Goal: Communication & Community: Participate in discussion

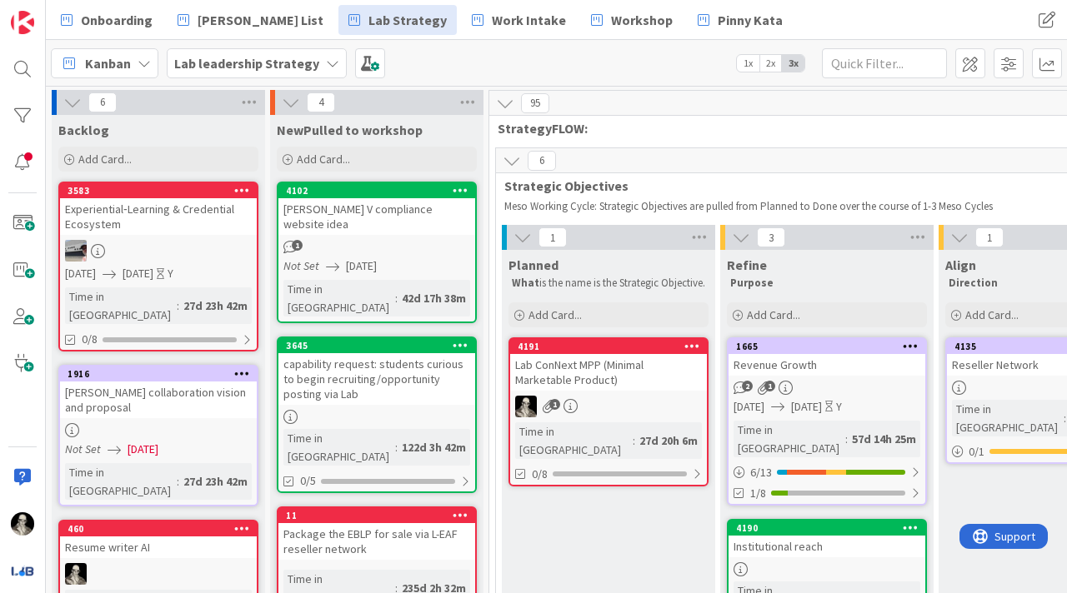
scroll to position [0, 2142]
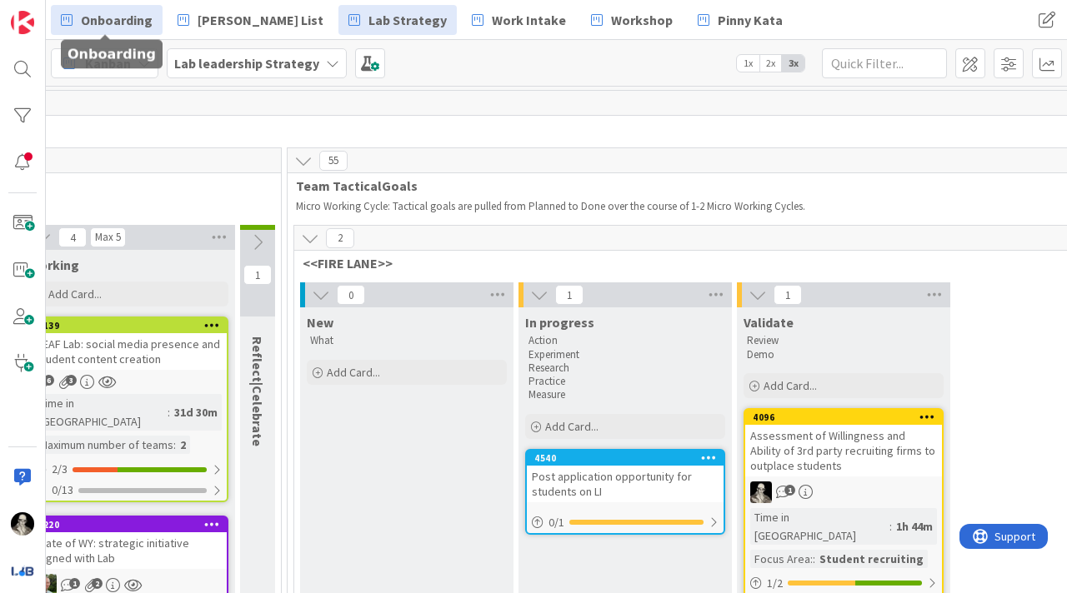
click at [137, 12] on span "Onboarding" at bounding box center [117, 20] width 72 height 20
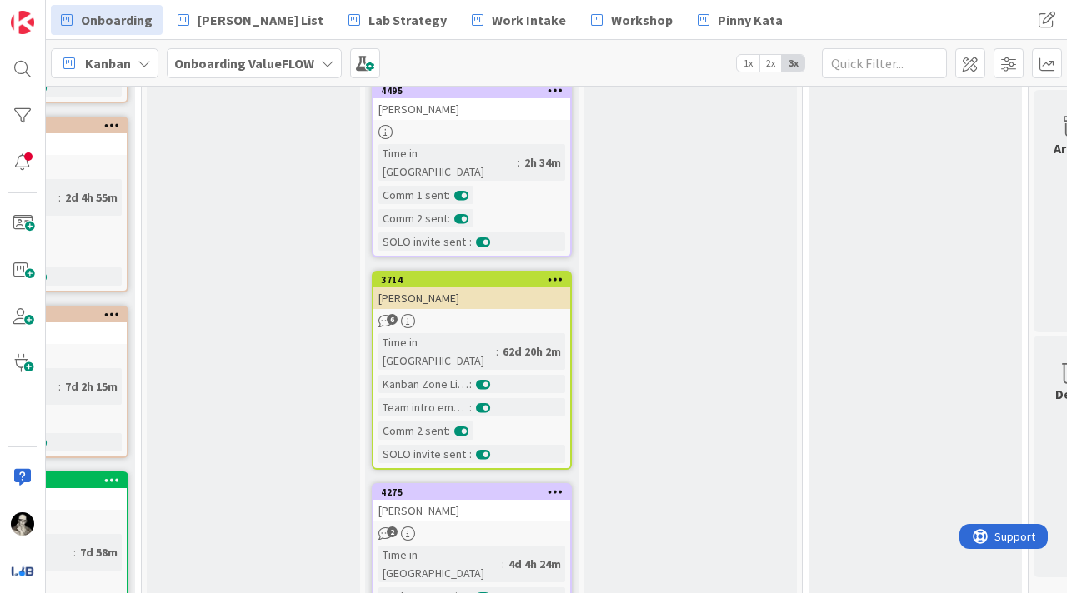
scroll to position [425, 792]
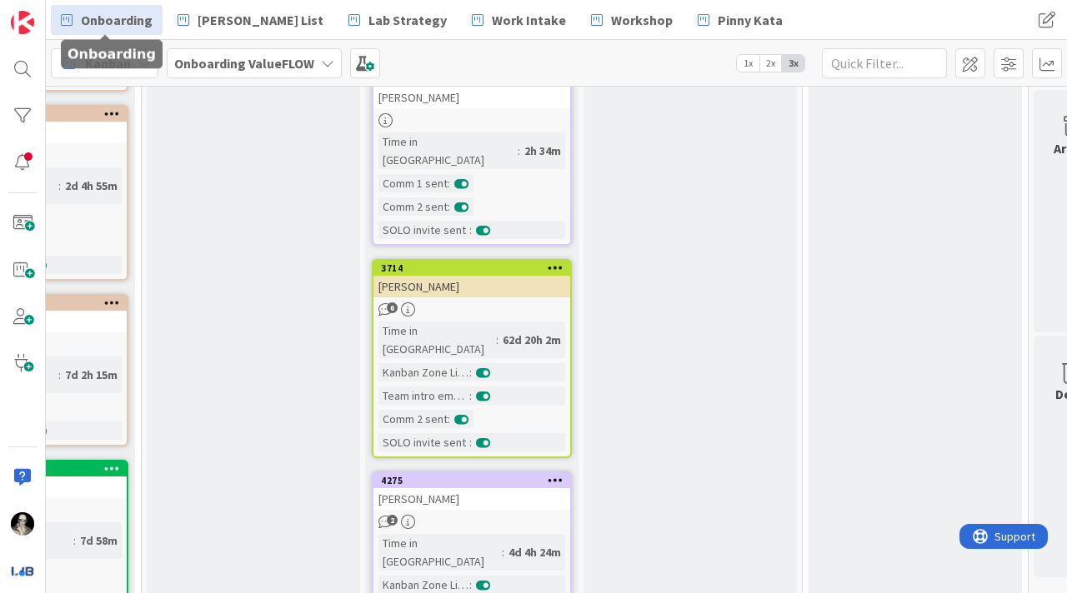
click at [529, 302] on div "6" at bounding box center [471, 309] width 197 height 14
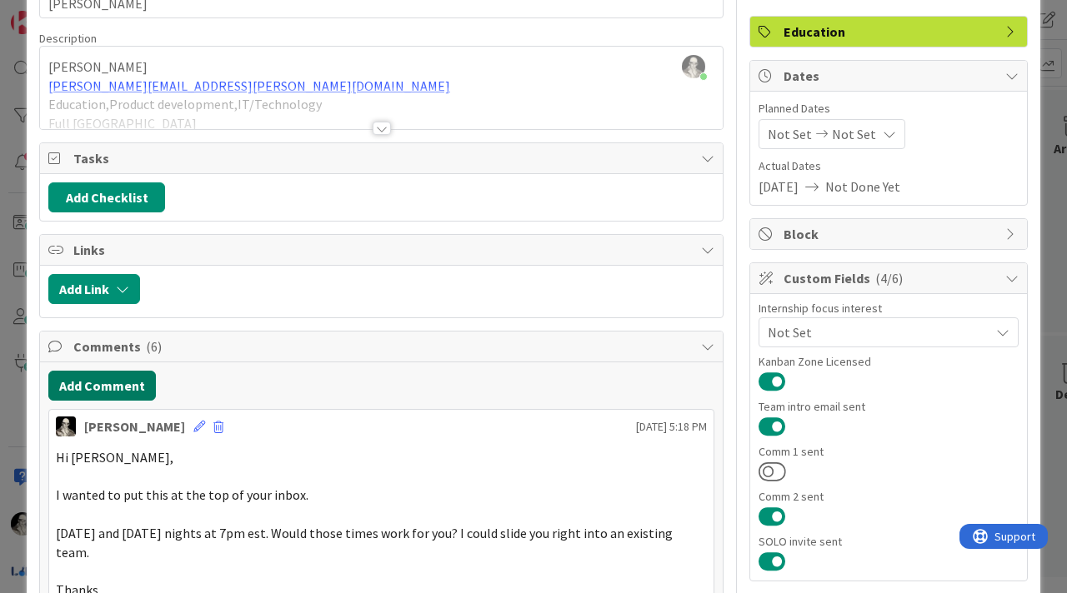
click at [119, 378] on button "Add Comment" at bounding box center [101, 386] width 107 height 30
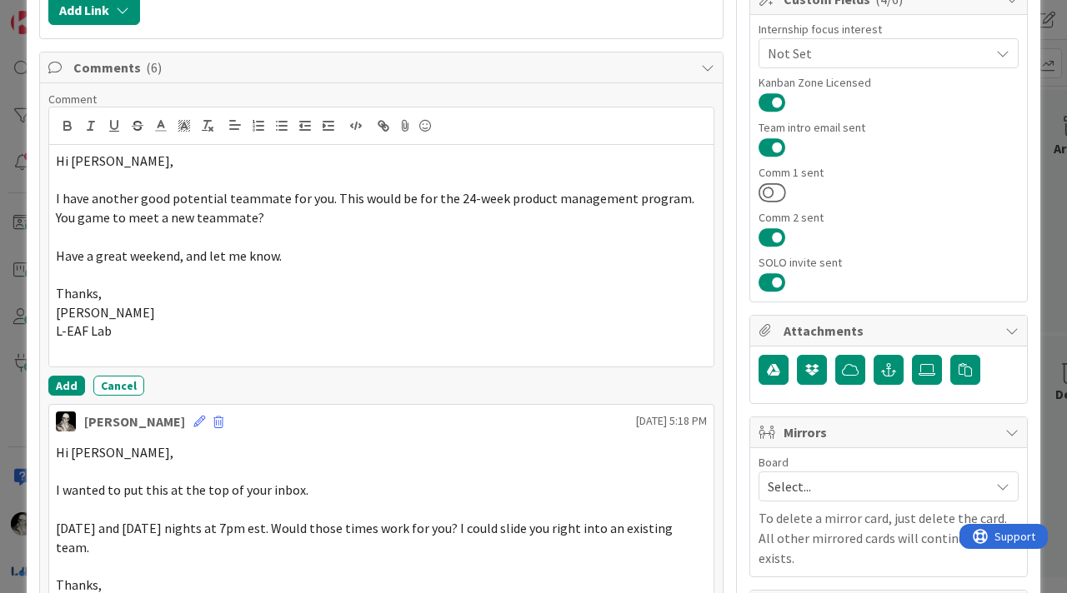
scroll to position [393, 0]
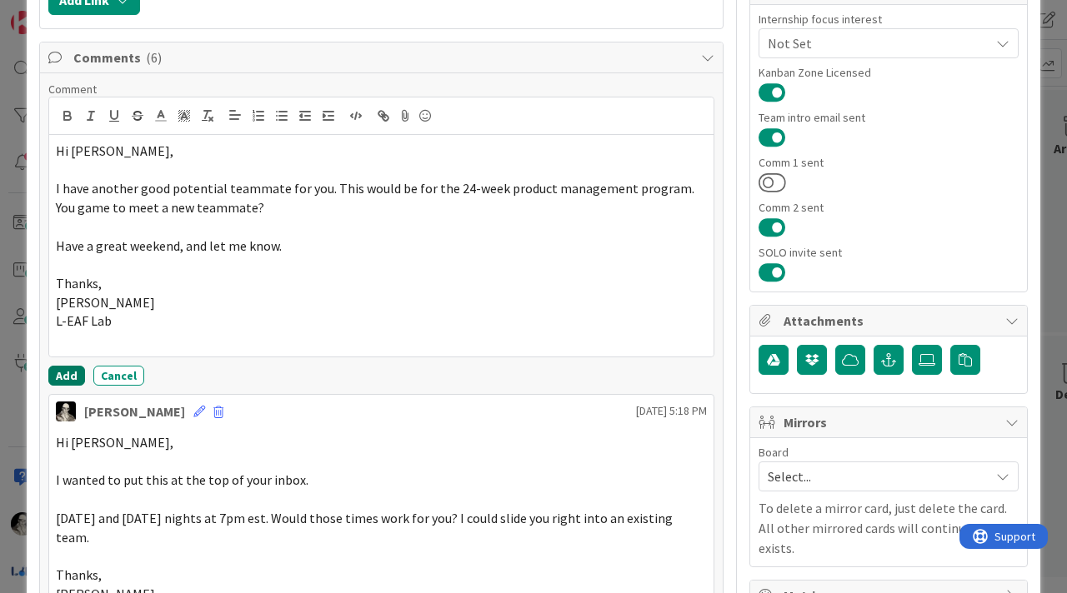
click at [62, 370] on button "Add" at bounding box center [66, 376] width 37 height 20
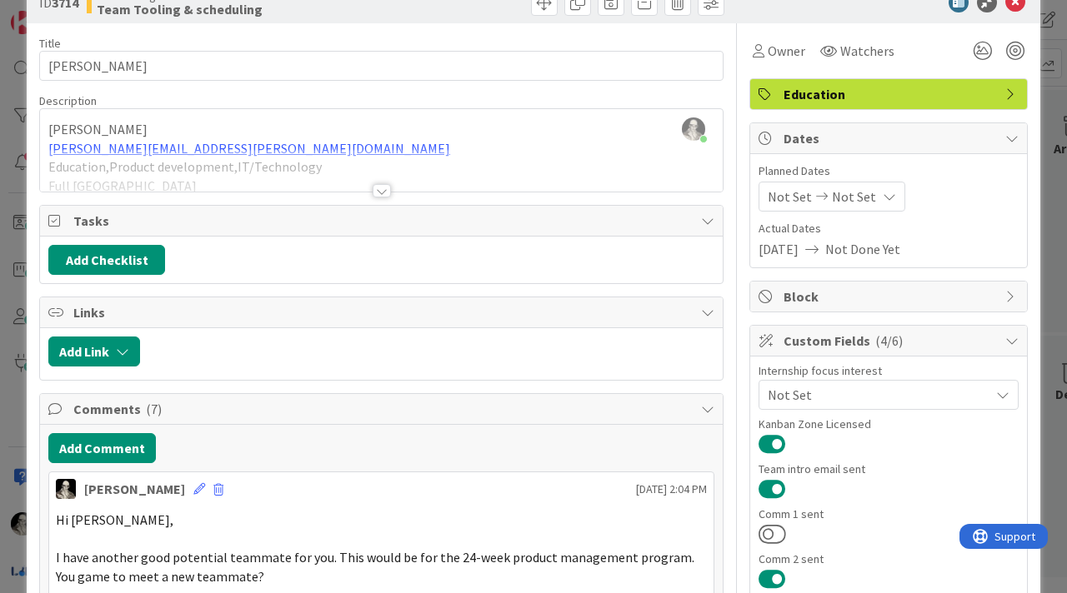
scroll to position [0, 0]
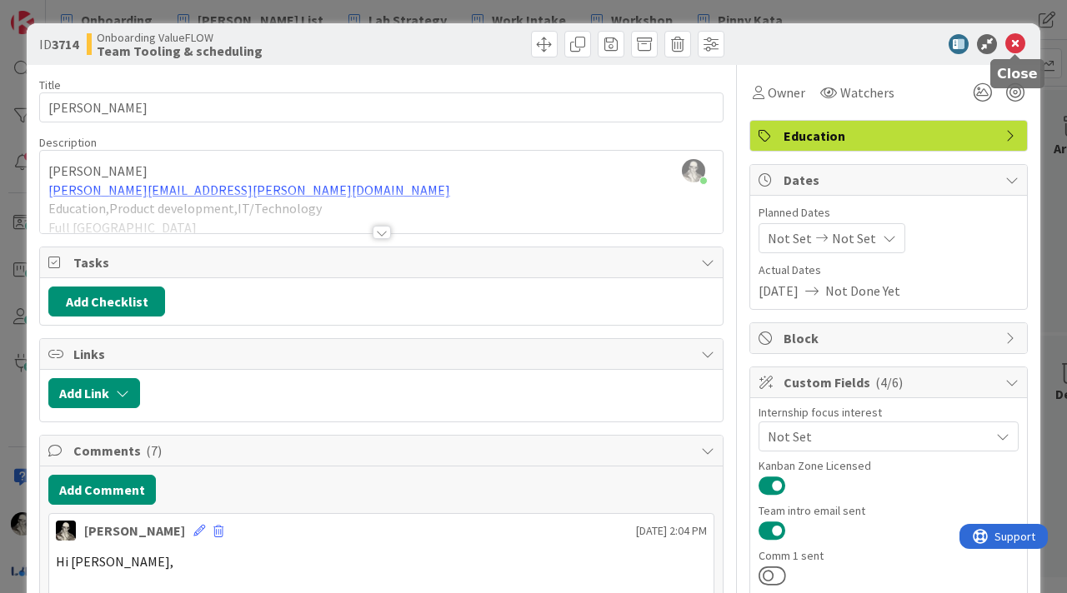
click at [1015, 42] on icon at bounding box center [1015, 44] width 20 height 20
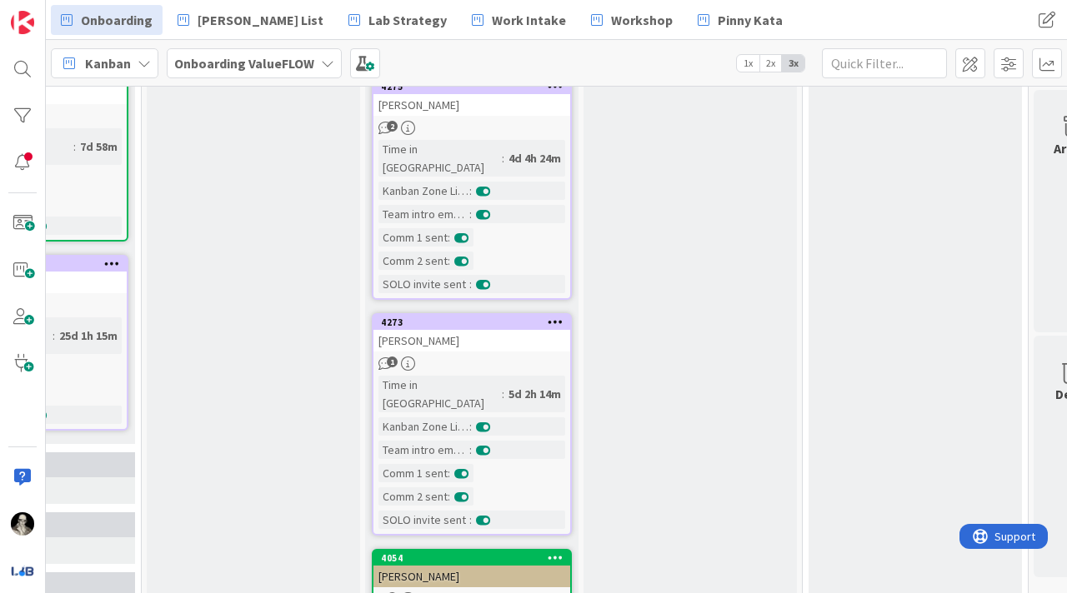
scroll to position [821, 792]
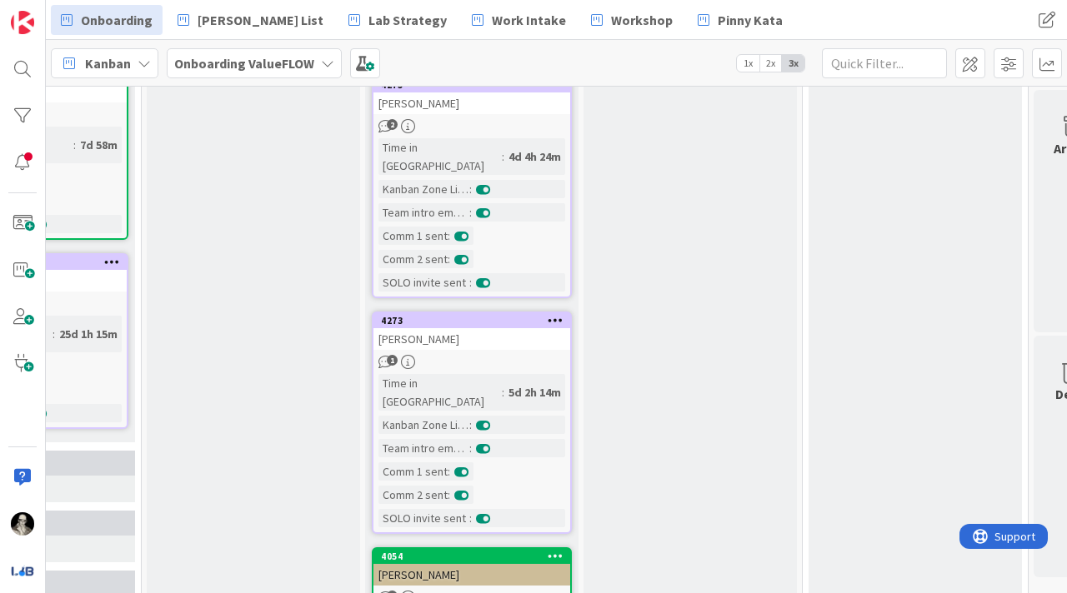
click at [540, 199] on div "Time in Column : 4d 4h 24m Kanban Zone Licensed : Team intro email sent : Comm …" at bounding box center [471, 214] width 187 height 153
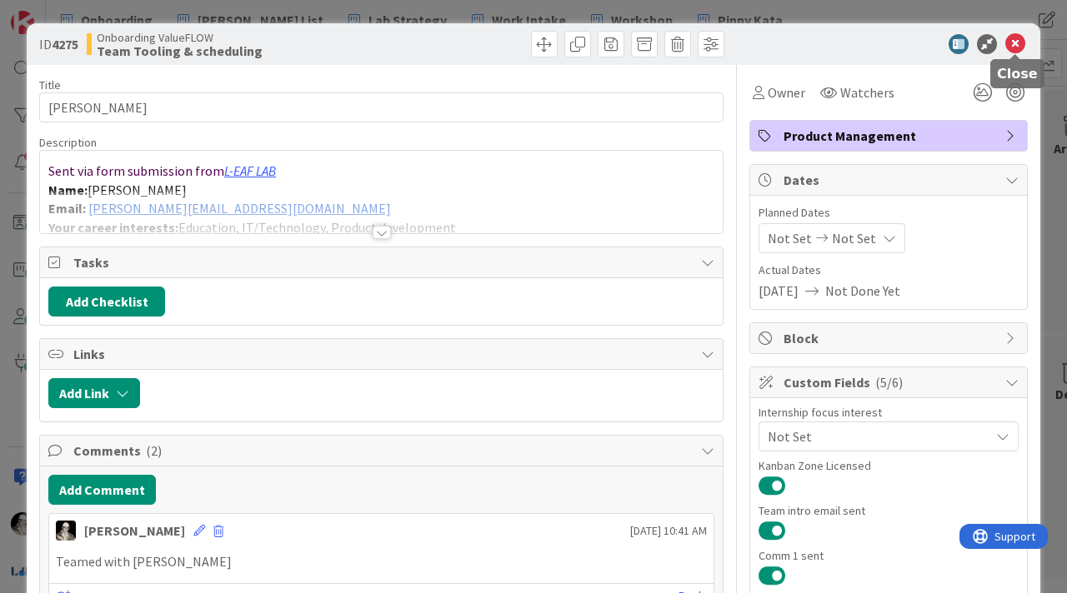
click at [1011, 41] on icon at bounding box center [1015, 44] width 20 height 20
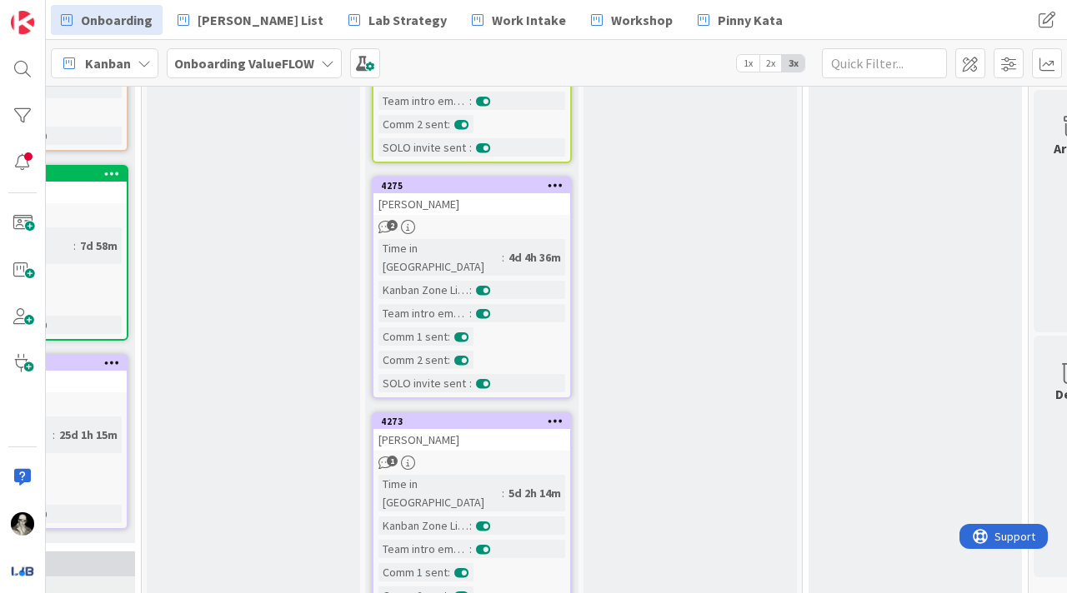
scroll to position [718, 792]
click at [494, 222] on div "2" at bounding box center [471, 229] width 197 height 14
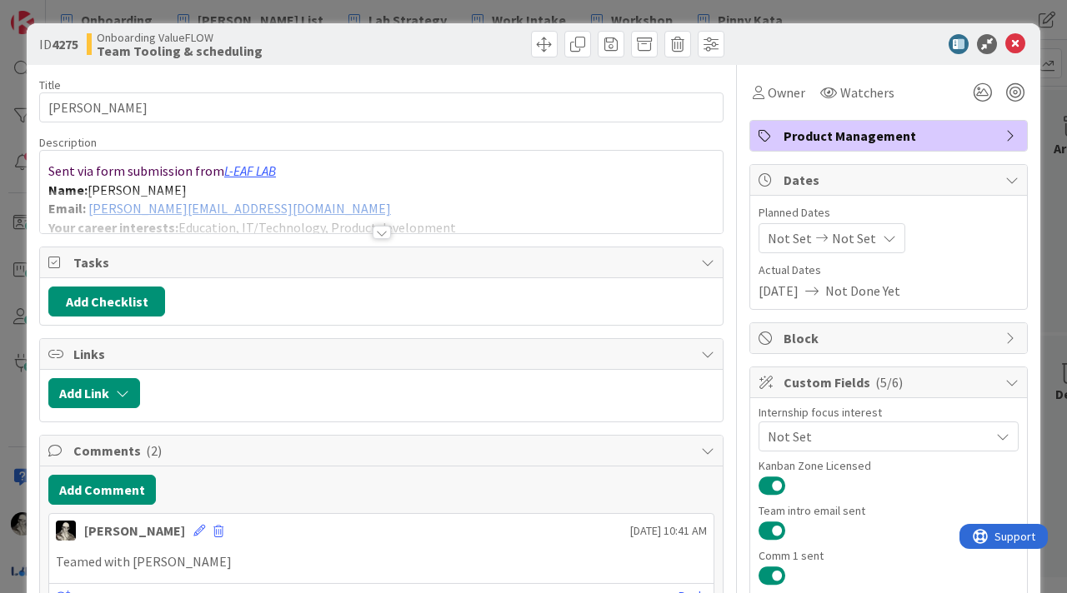
click at [266, 204] on div at bounding box center [381, 212] width 682 height 42
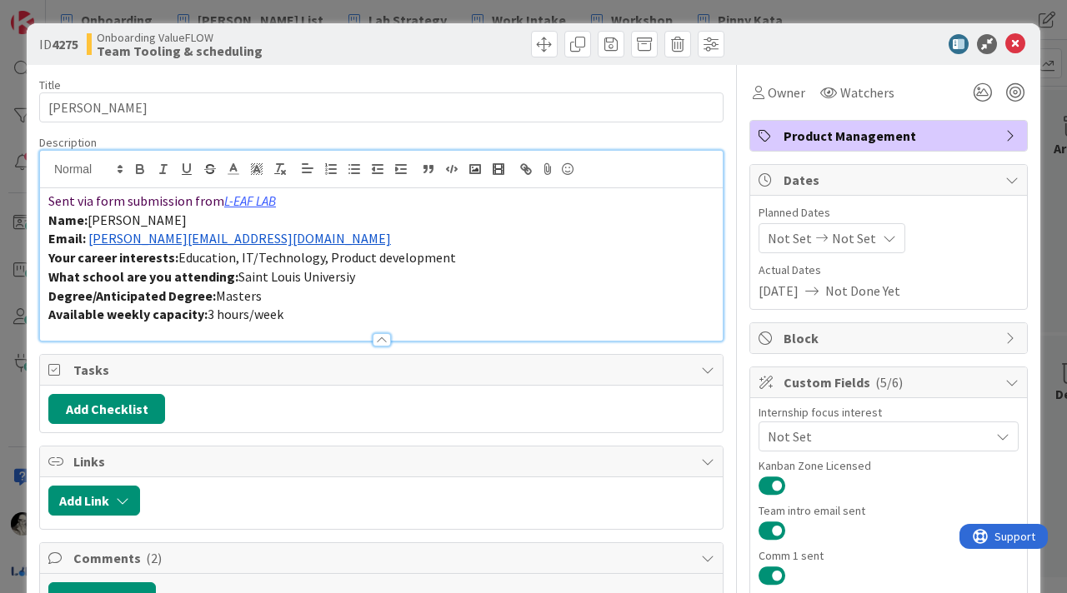
click at [315, 236] on p "Email: [PERSON_NAME][EMAIL_ADDRESS][DOMAIN_NAME]" at bounding box center [381, 238] width 666 height 19
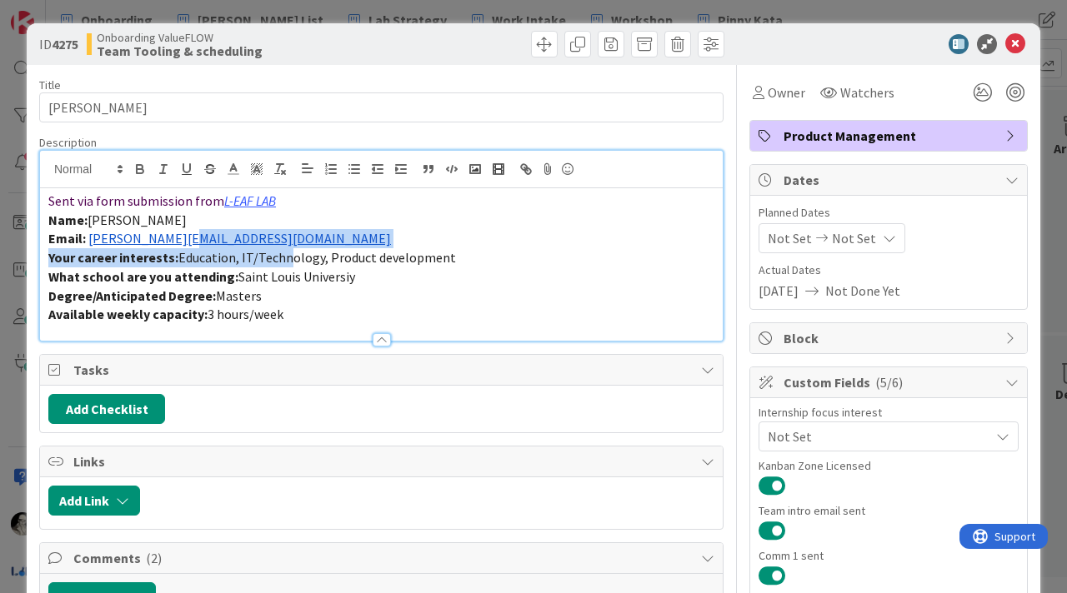
drag, startPoint x: 278, startPoint y: 248, endPoint x: 176, endPoint y: 243, distance: 102.6
click at [176, 243] on div "Sent via form submission from L-EAF LAB Name: [PERSON_NAME] Email: [PERSON_NAME…" at bounding box center [381, 264] width 682 height 152
click at [176, 243] on link "[PERSON_NAME][EMAIL_ADDRESS][DOMAIN_NAME]" at bounding box center [239, 238] width 302 height 17
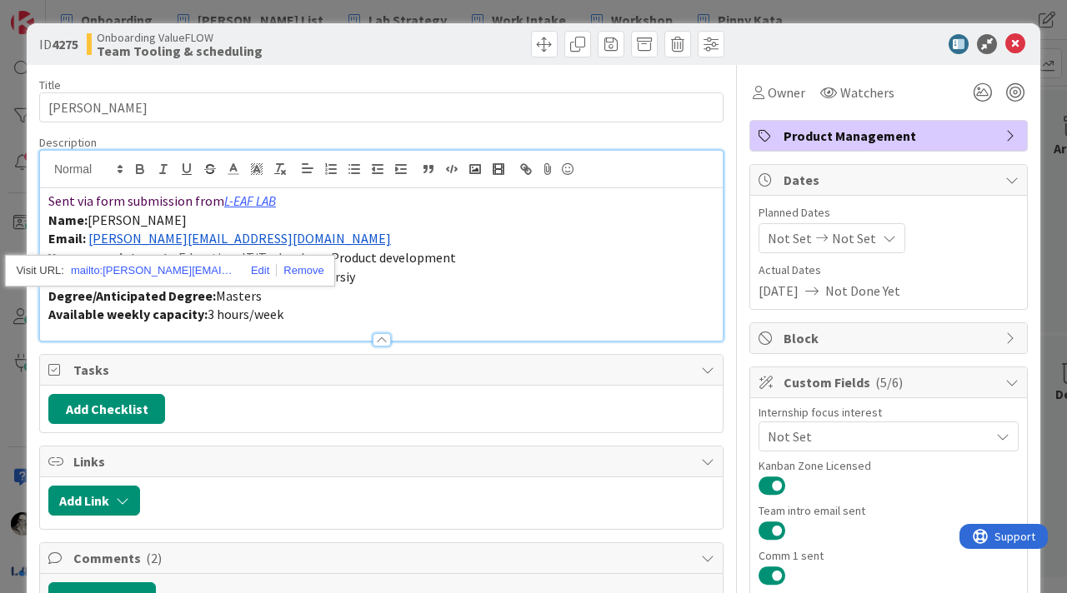
click at [267, 237] on p "Email: [PERSON_NAME][EMAIL_ADDRESS][DOMAIN_NAME]" at bounding box center [381, 238] width 666 height 19
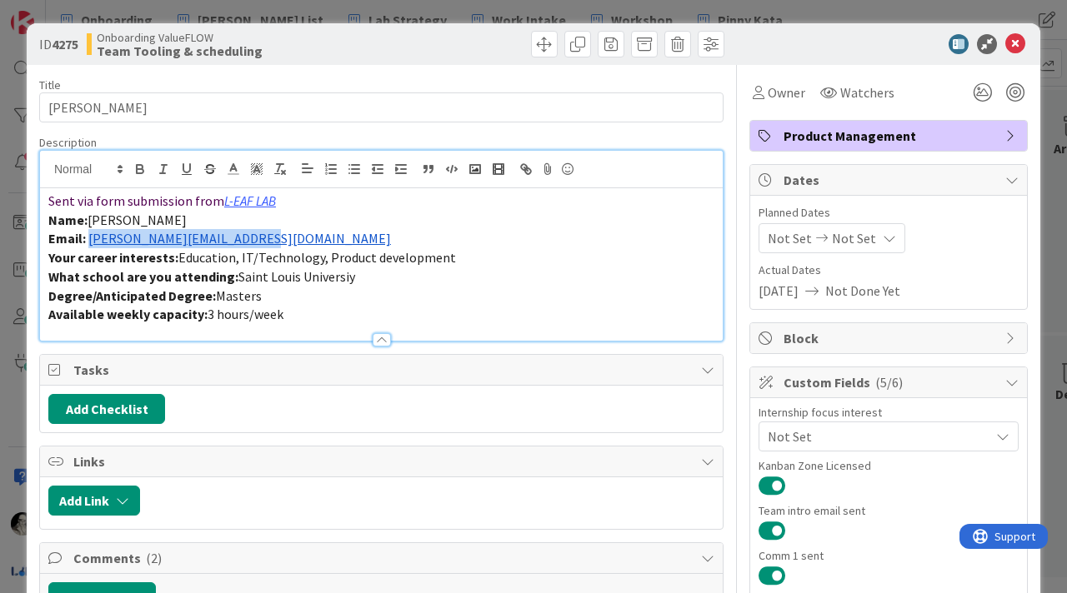
drag, startPoint x: 267, startPoint y: 237, endPoint x: 90, endPoint y: 236, distance: 177.5
click at [89, 235] on p "Email: [PERSON_NAME][EMAIL_ADDRESS][DOMAIN_NAME]" at bounding box center [381, 238] width 666 height 19
copy link "[PERSON_NAME][EMAIL_ADDRESS][DOMAIN_NAME]"
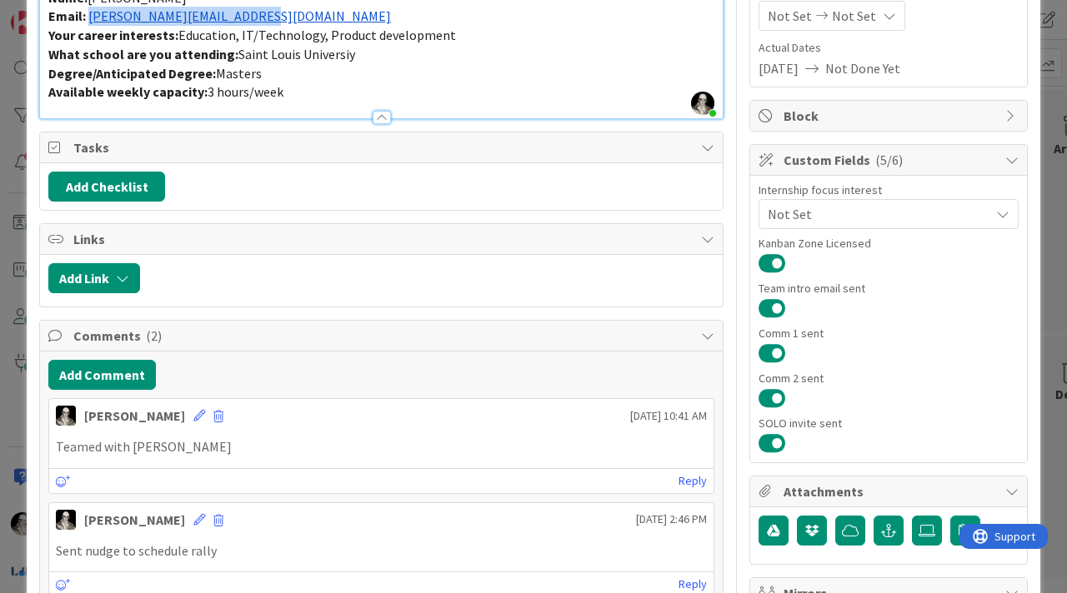
scroll to position [227, 0]
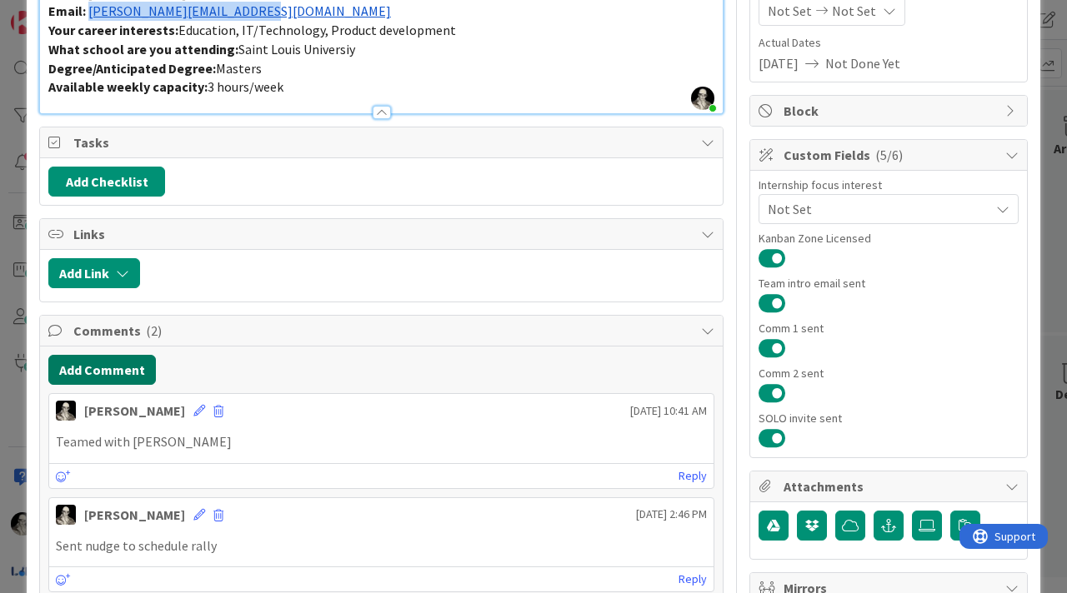
click at [137, 367] on button "Add Comment" at bounding box center [101, 370] width 107 height 30
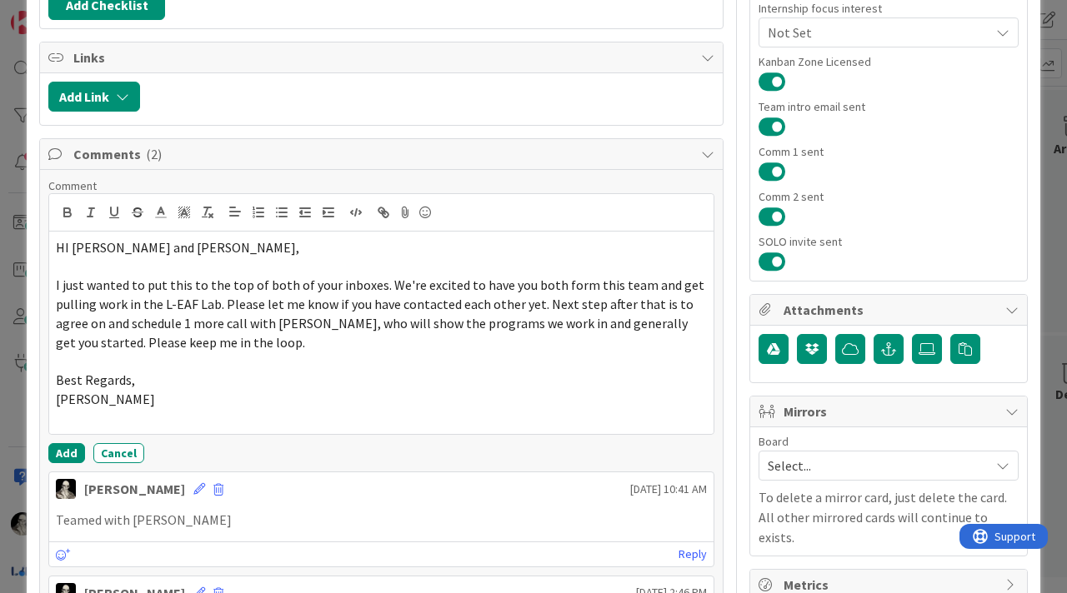
scroll to position [412, 0]
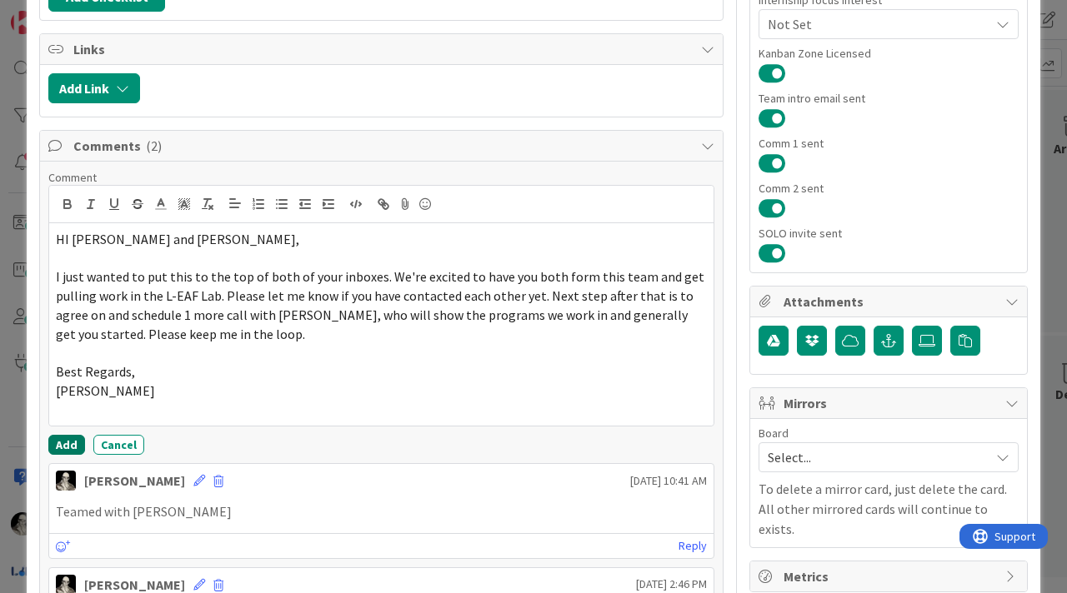
click at [67, 440] on button "Add" at bounding box center [66, 445] width 37 height 20
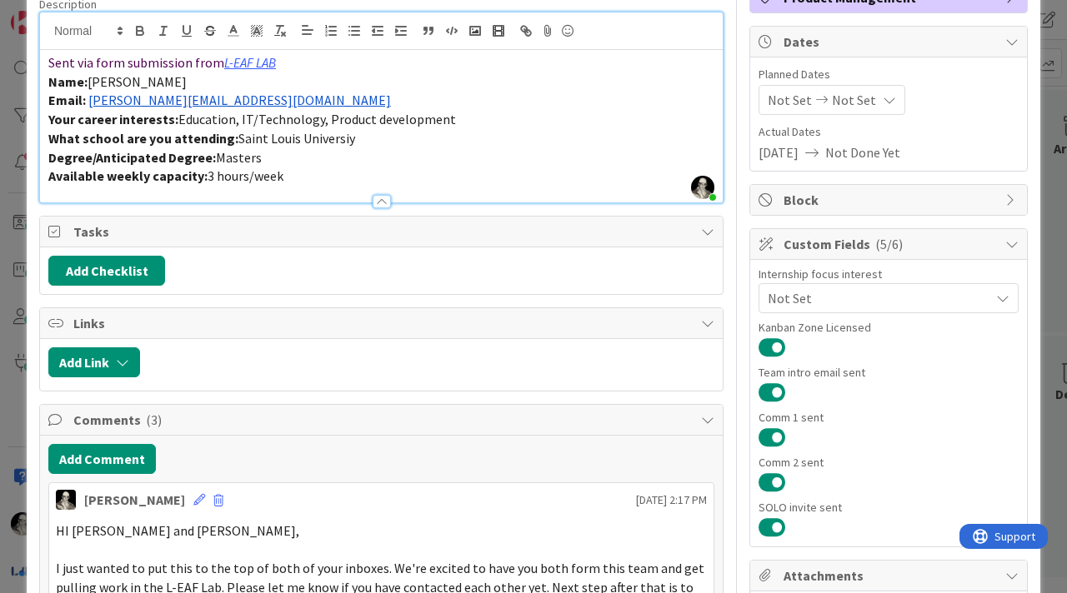
scroll to position [17, 0]
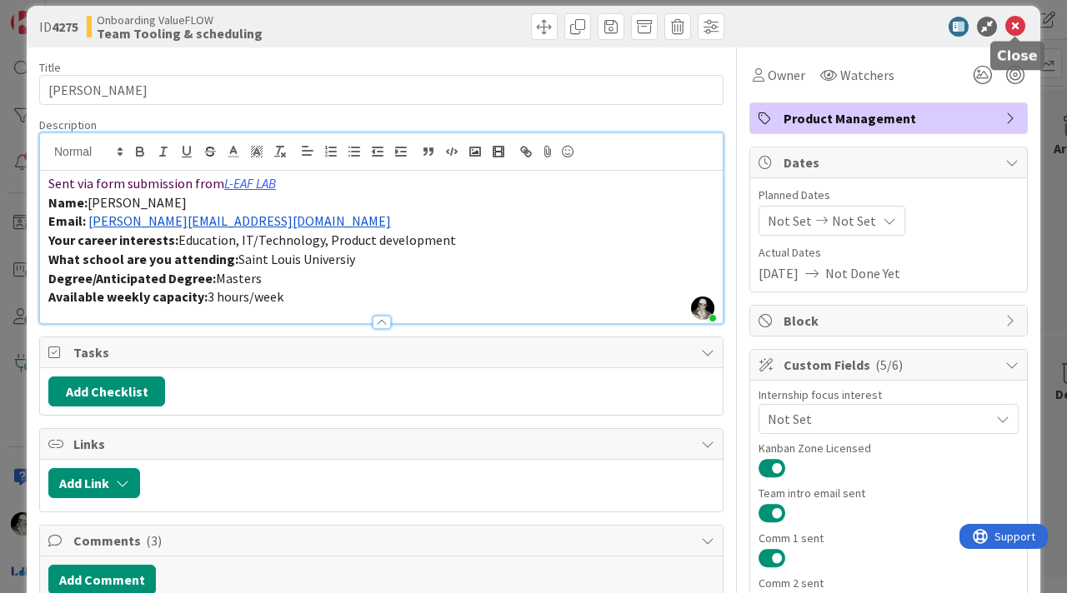
click at [1014, 27] on icon at bounding box center [1015, 27] width 20 height 20
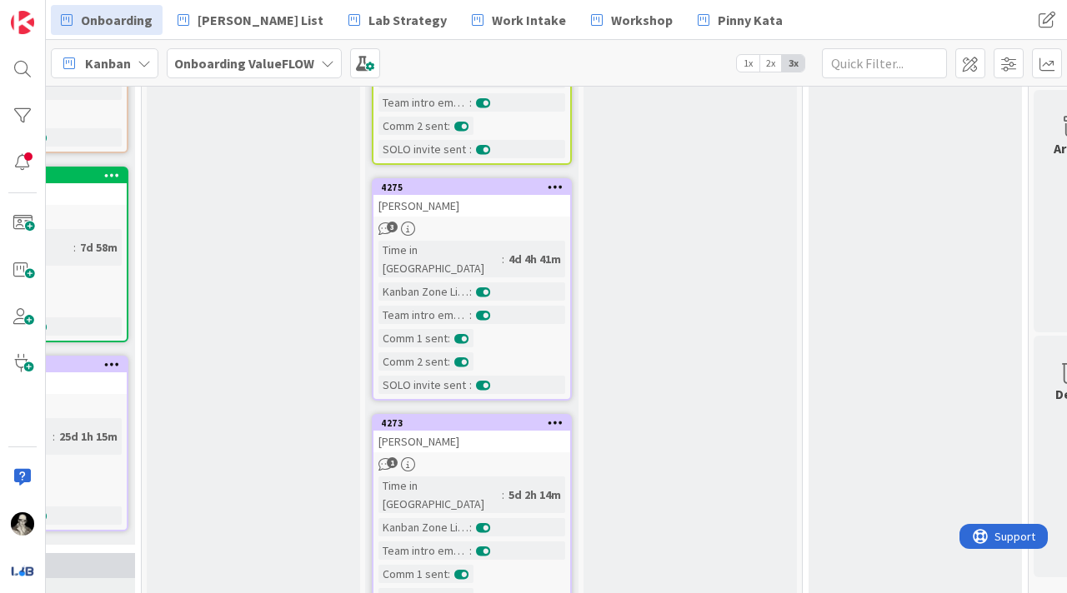
click at [475, 431] on div "[PERSON_NAME]" at bounding box center [471, 442] width 197 height 22
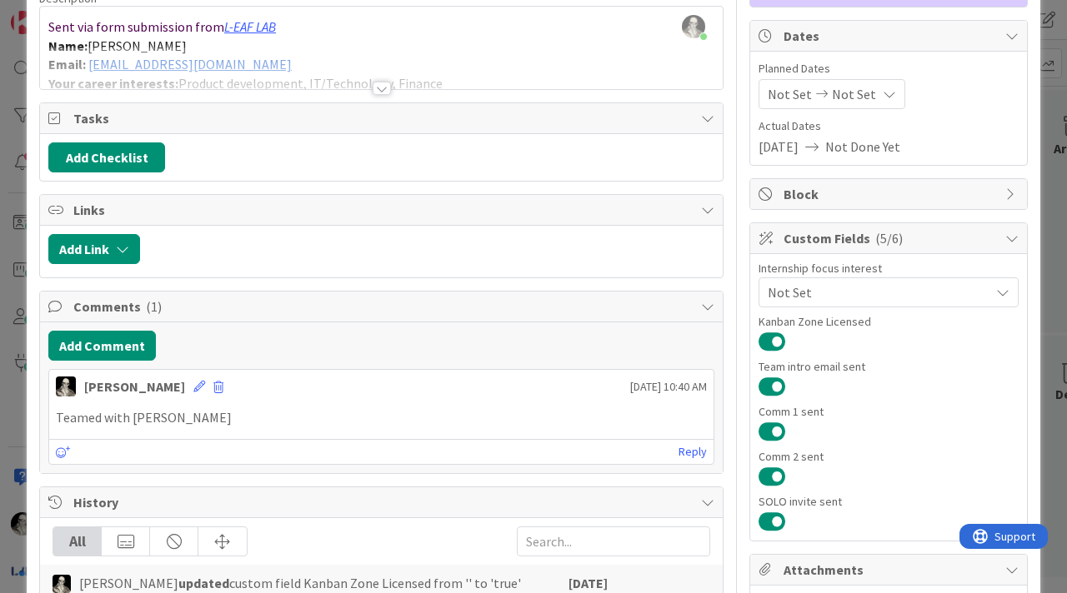
scroll to position [151, 0]
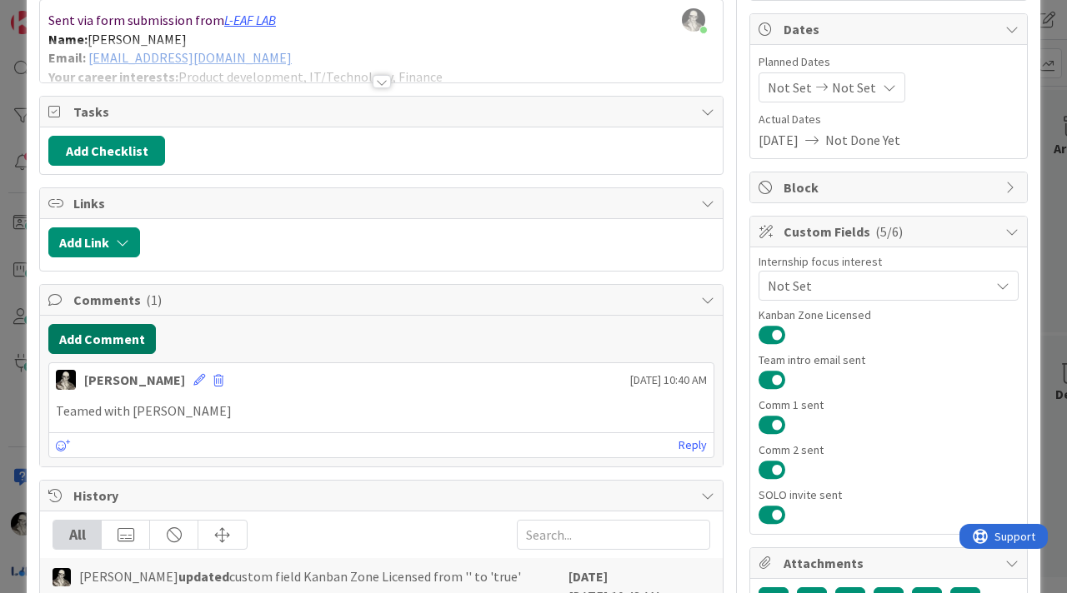
click at [119, 342] on button "Add Comment" at bounding box center [101, 339] width 107 height 30
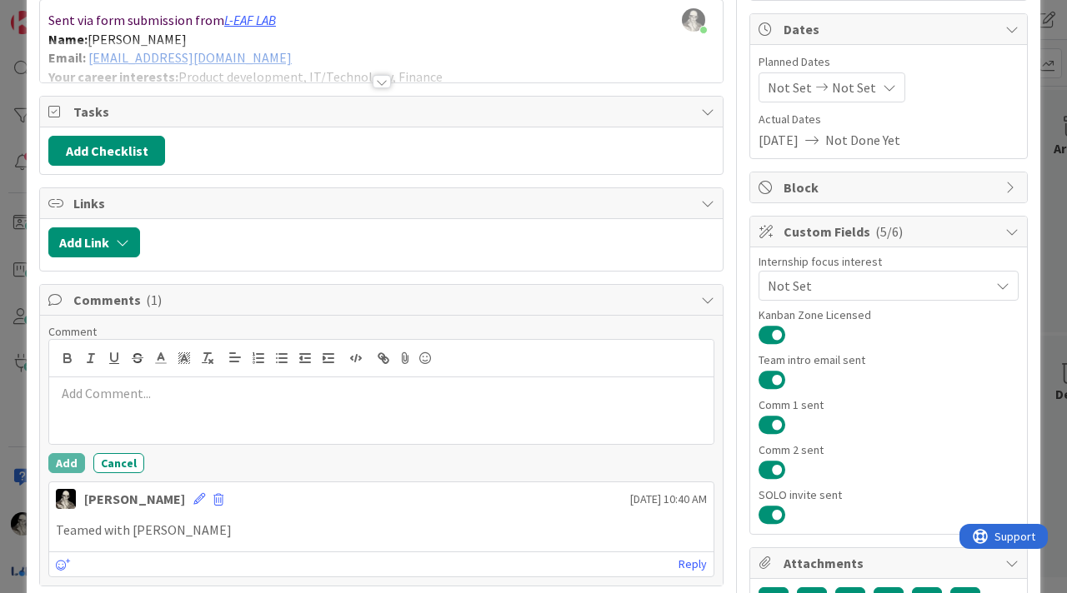
click at [126, 391] on p at bounding box center [381, 393] width 651 height 19
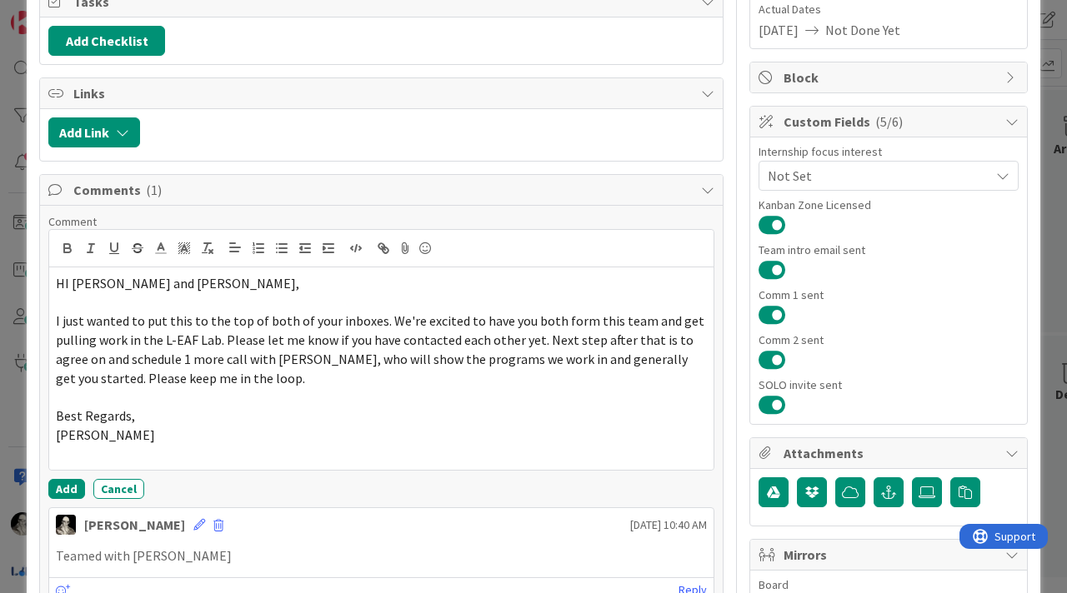
scroll to position [279, 0]
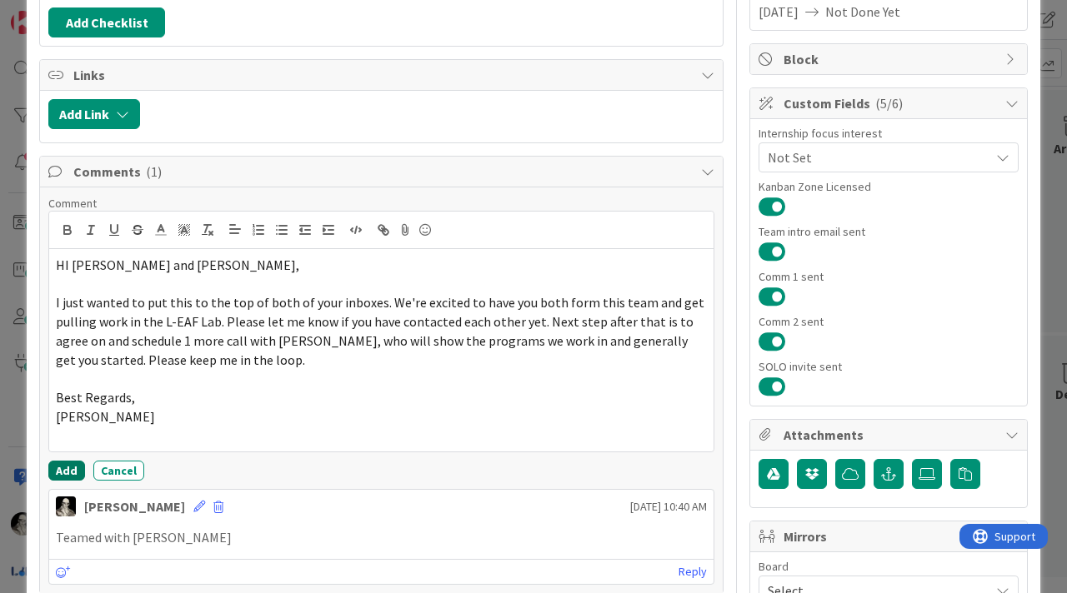
click at [70, 462] on button "Add" at bounding box center [66, 471] width 37 height 20
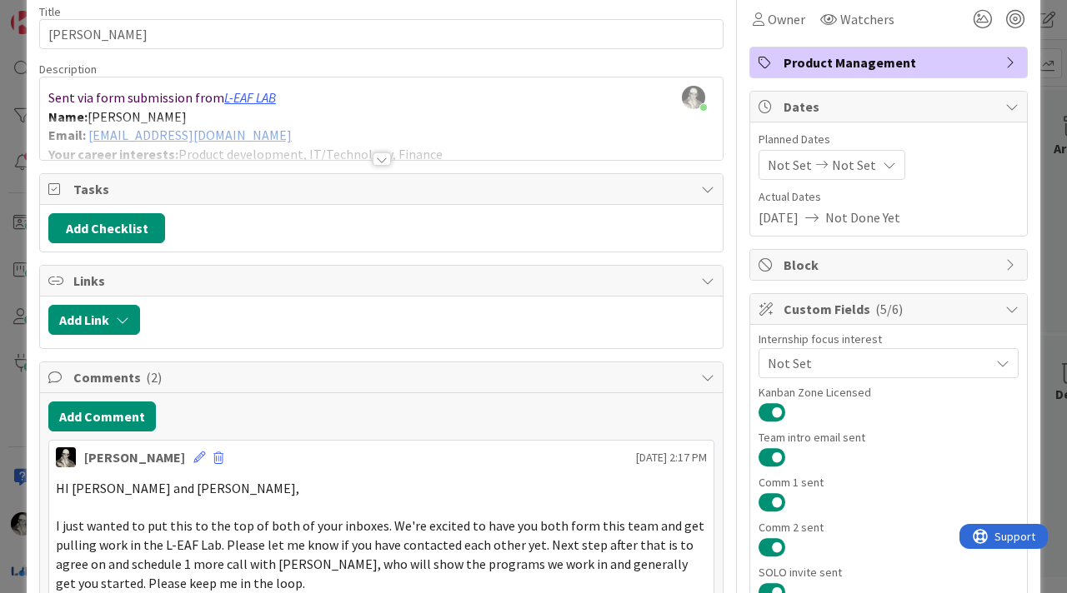
scroll to position [0, 0]
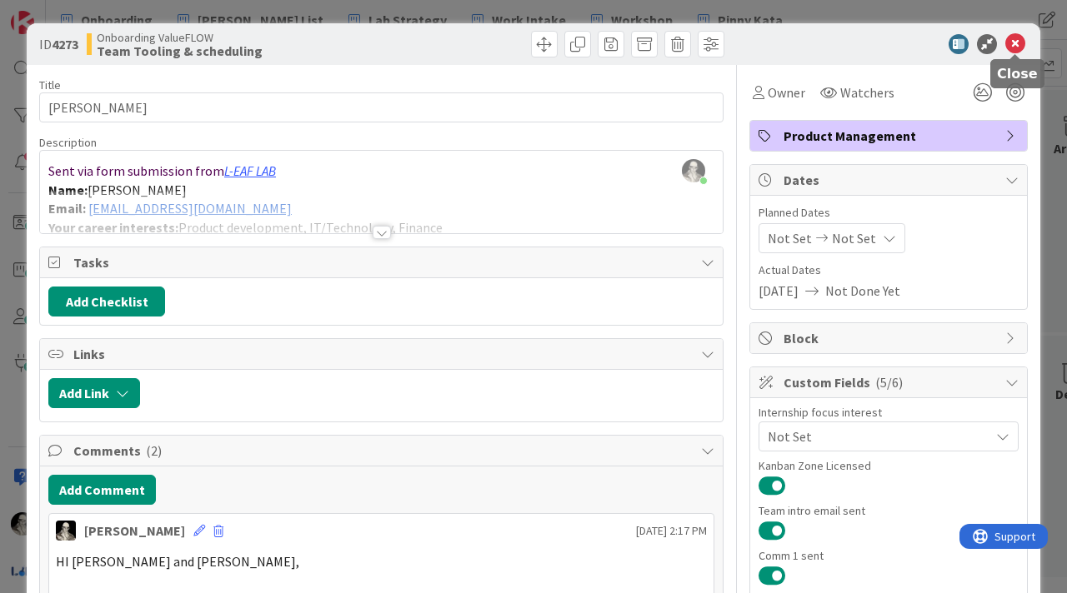
click at [1016, 42] on icon at bounding box center [1015, 44] width 20 height 20
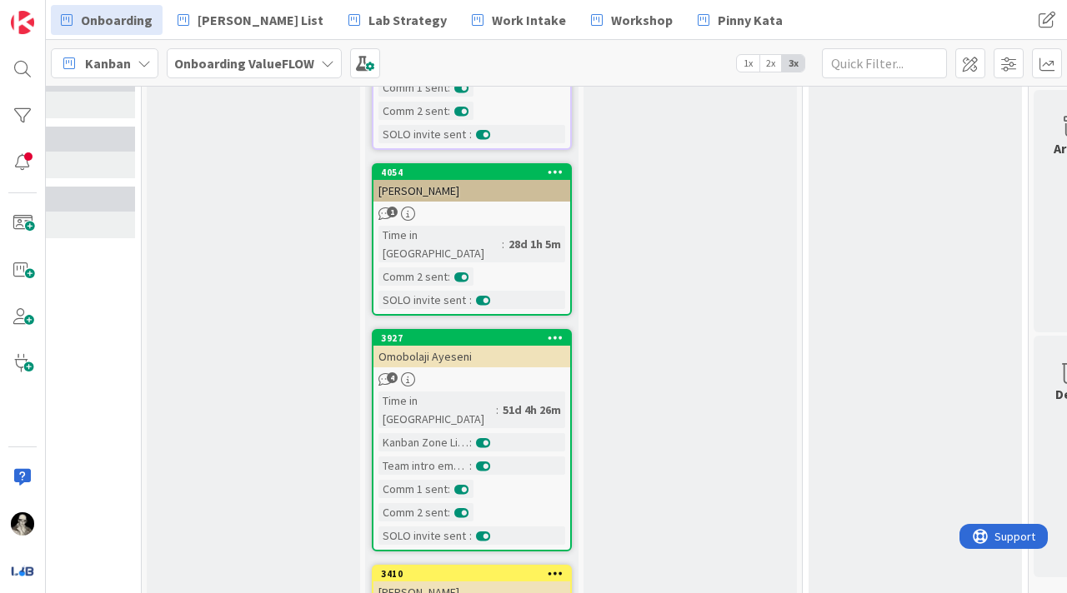
scroll to position [1209, 792]
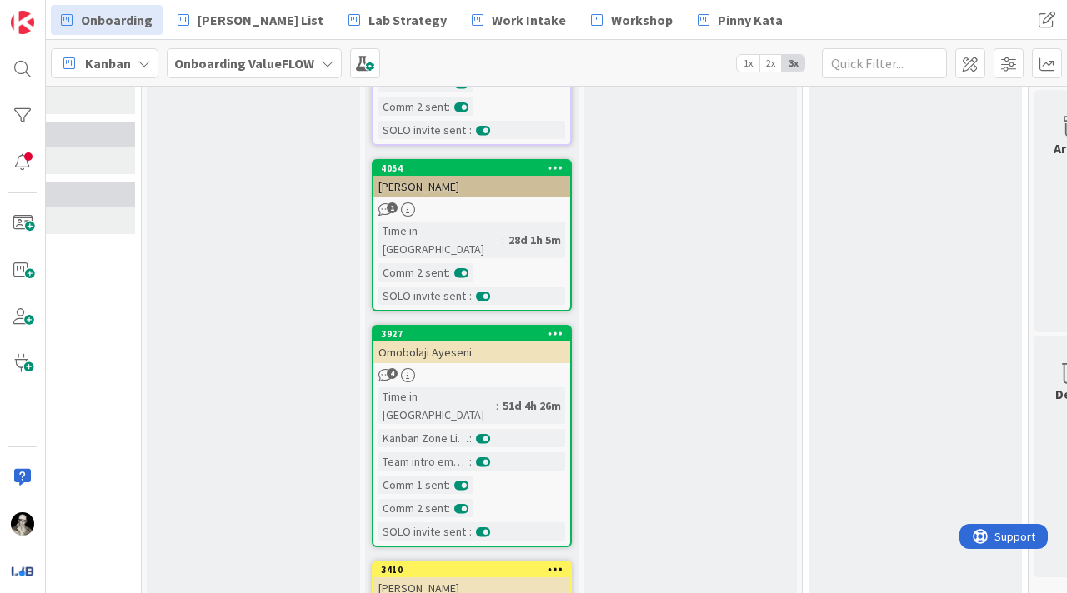
click at [492, 176] on div "[PERSON_NAME]" at bounding box center [471, 187] width 197 height 22
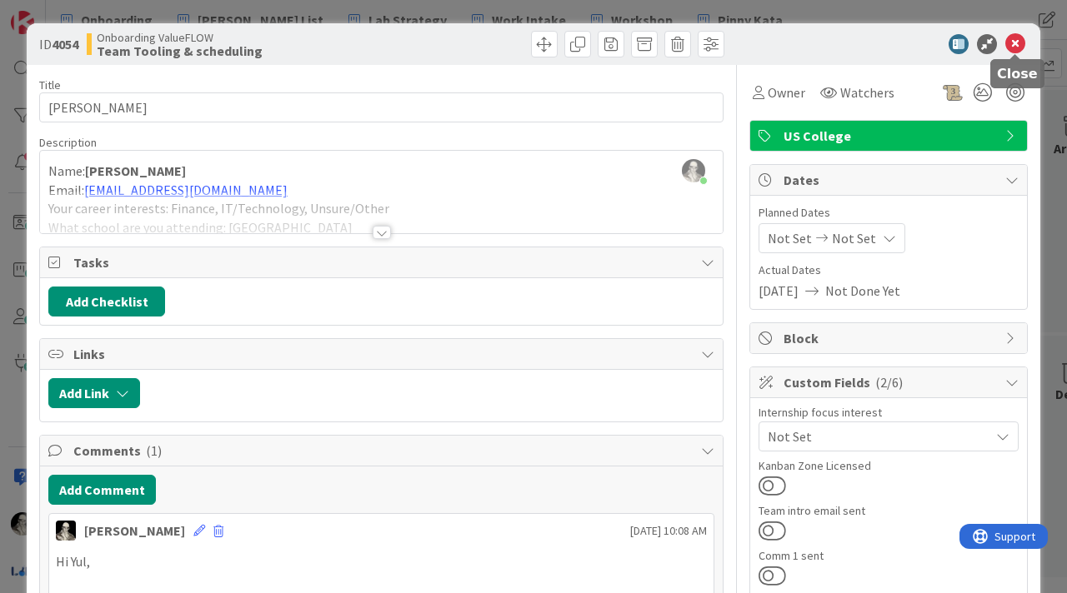
click at [1015, 42] on icon at bounding box center [1015, 44] width 20 height 20
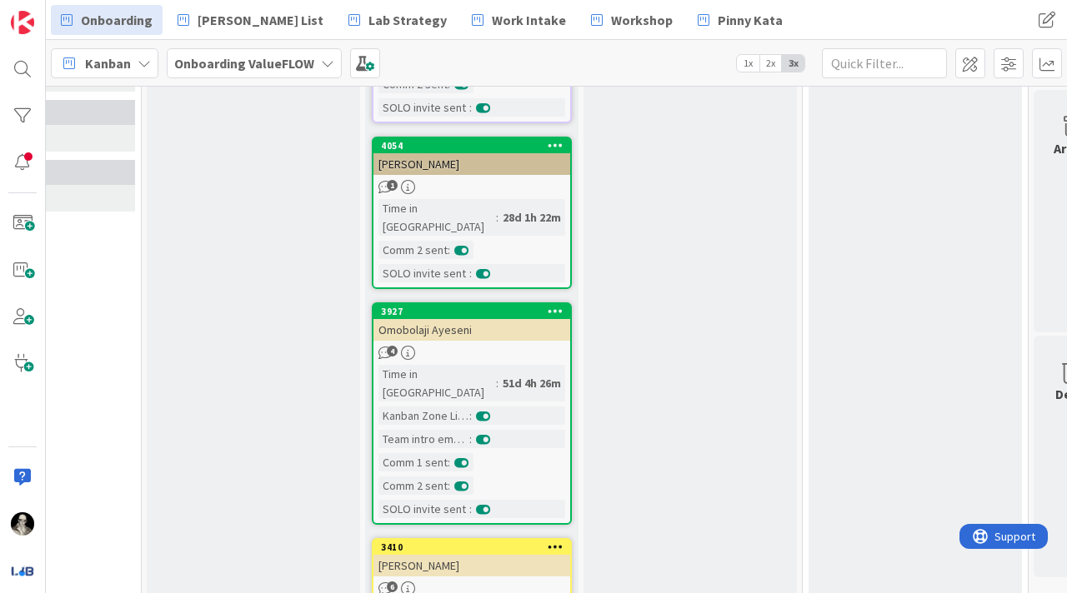
scroll to position [1268, 792]
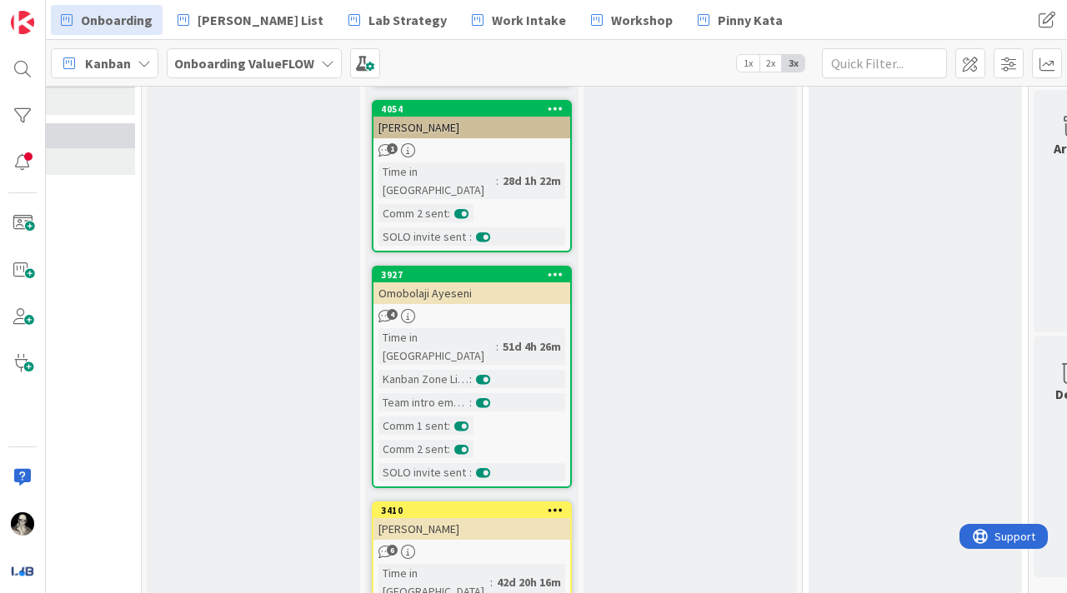
click at [545, 393] on div "Team intro email sent :" at bounding box center [471, 402] width 187 height 18
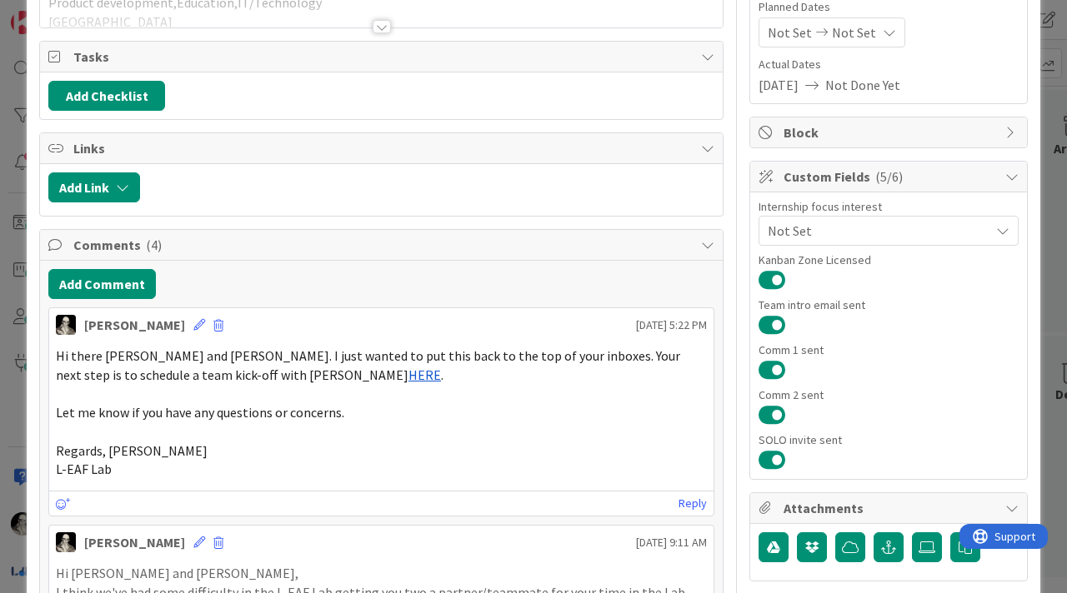
scroll to position [212, 0]
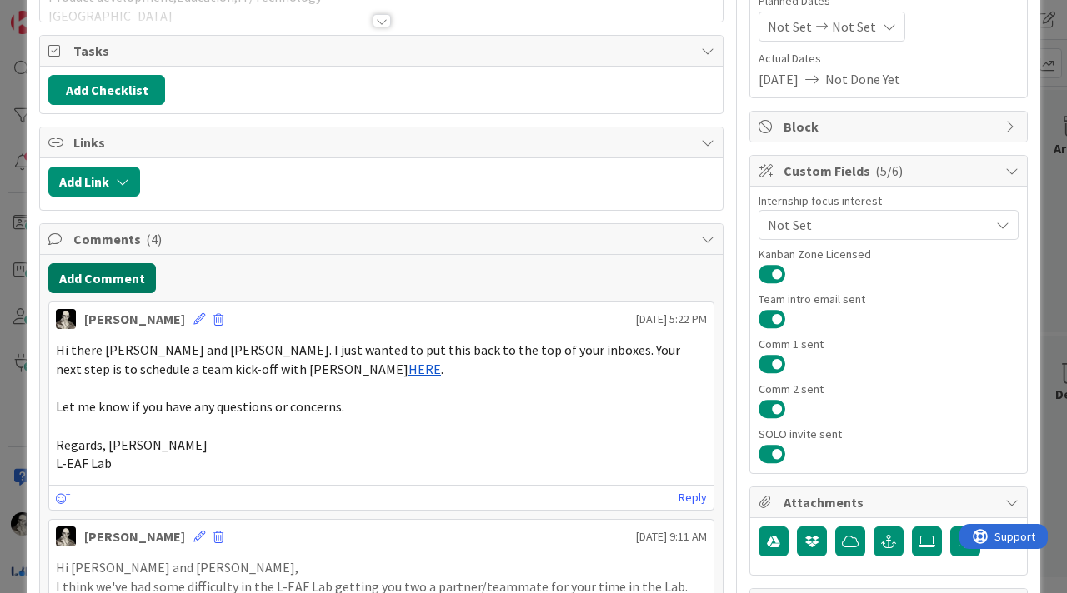
click at [117, 277] on button "Add Comment" at bounding box center [101, 278] width 107 height 30
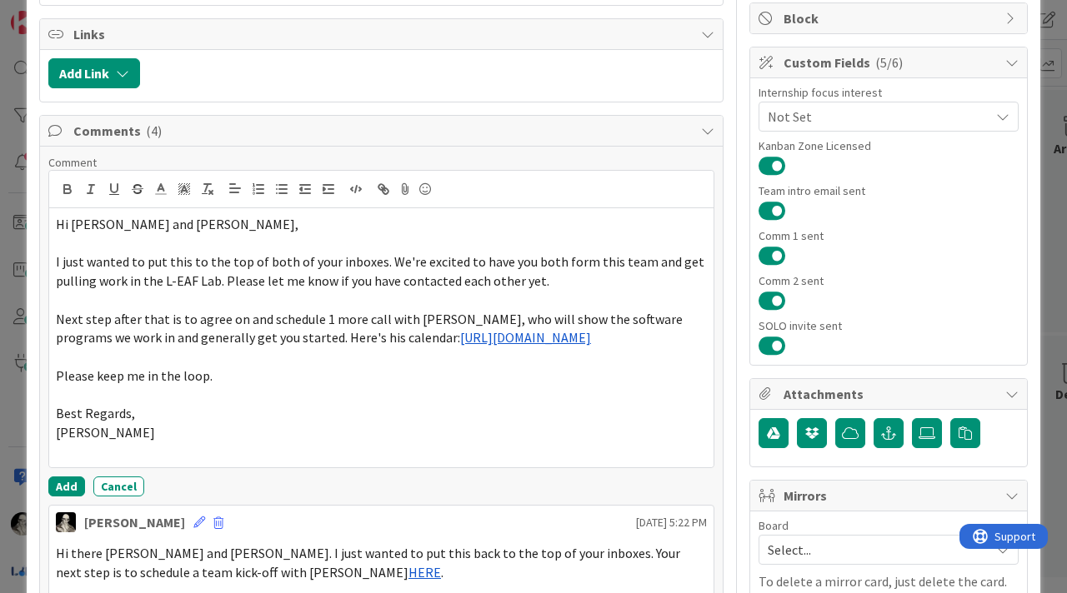
scroll to position [332, 0]
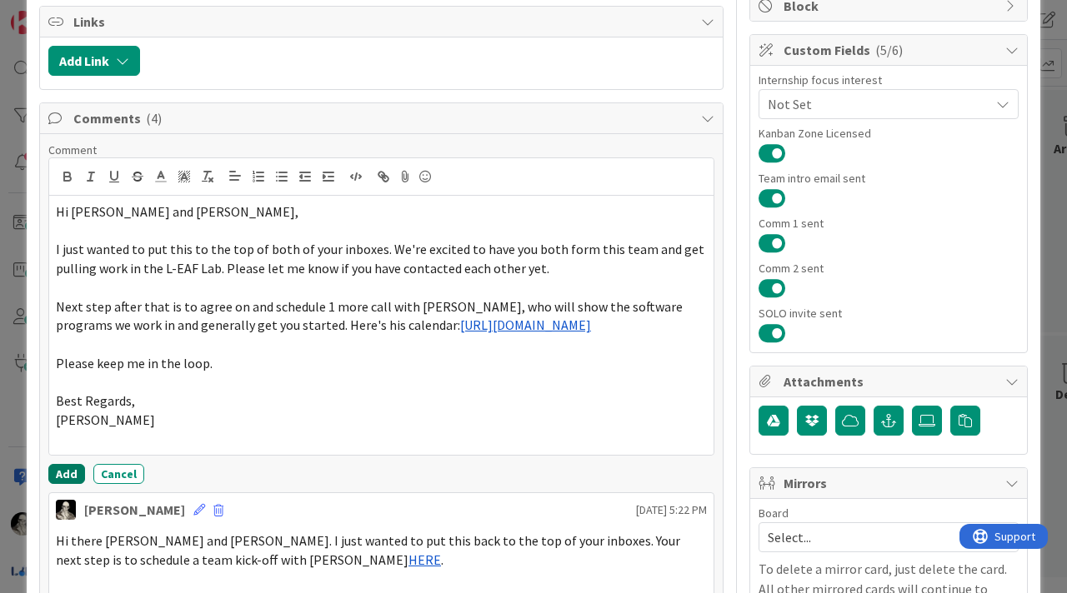
click at [61, 470] on button "Add" at bounding box center [66, 474] width 37 height 20
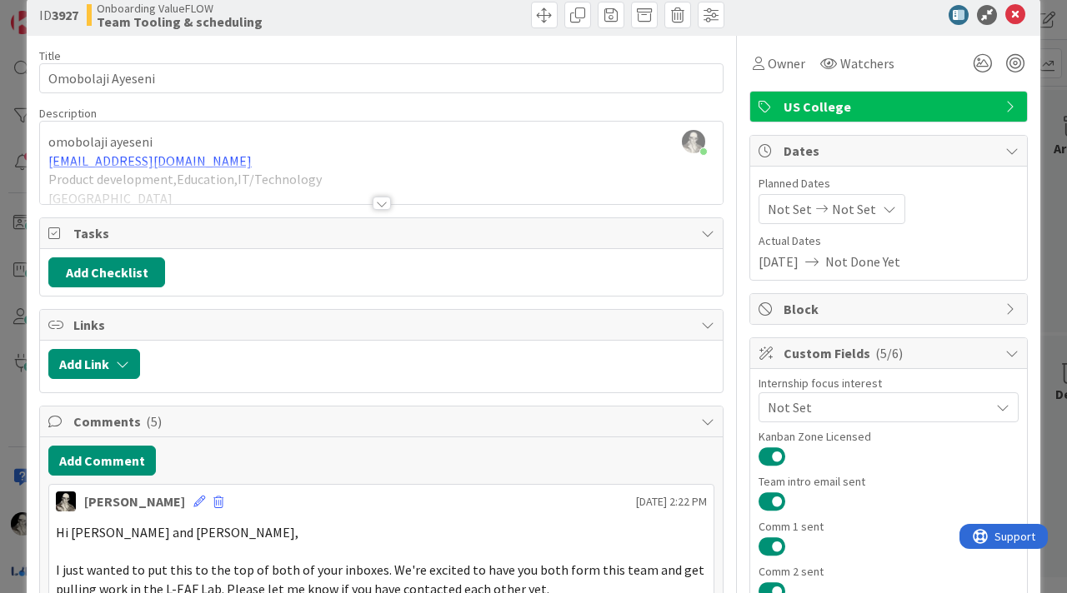
scroll to position [26, 0]
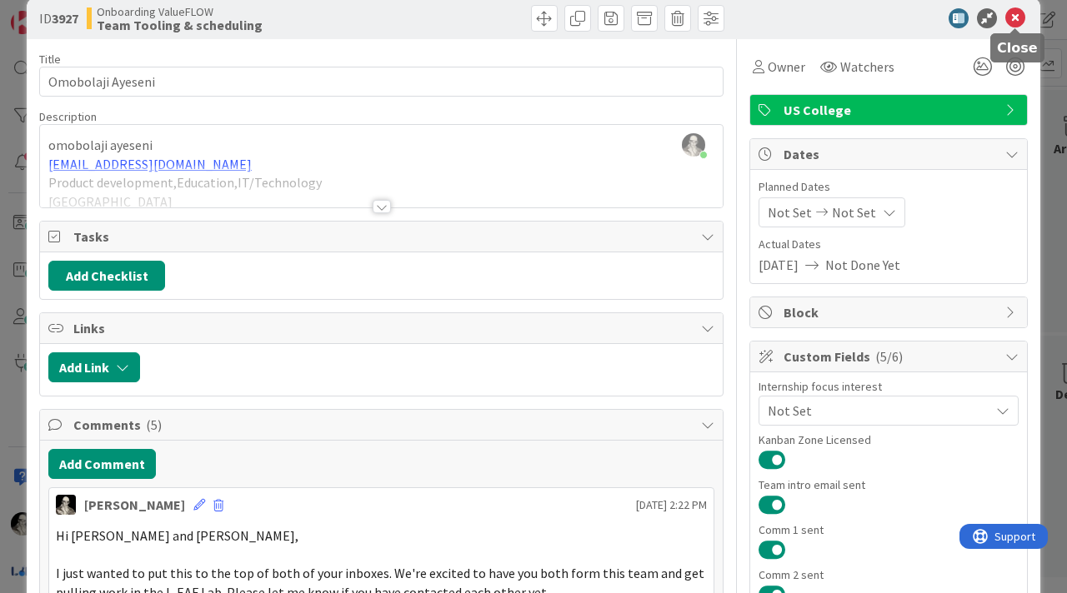
click at [1022, 22] on icon at bounding box center [1015, 18] width 20 height 20
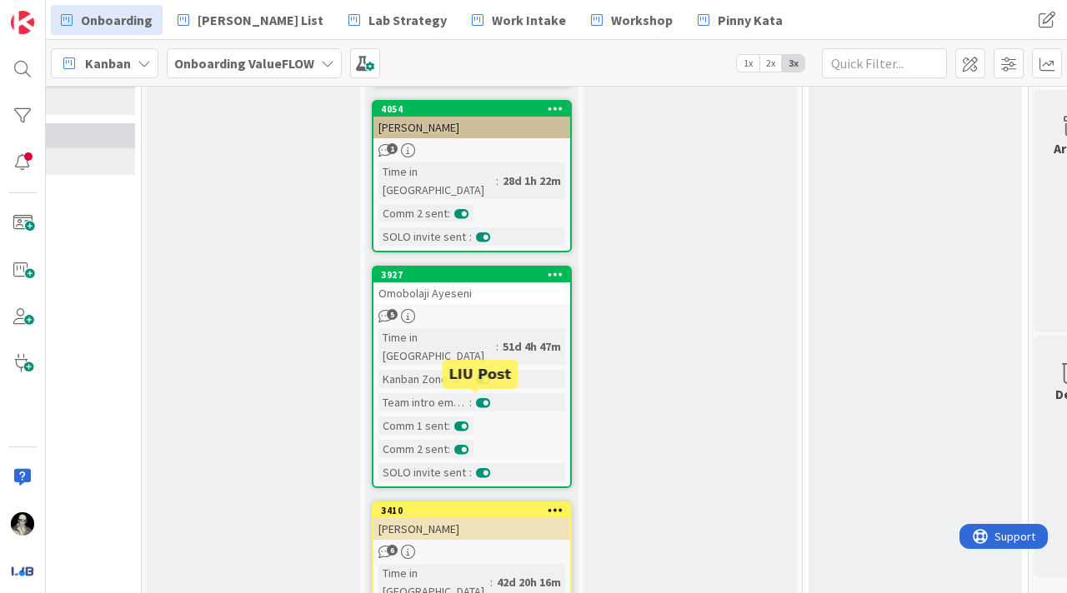
click at [529, 518] on div "[PERSON_NAME]" at bounding box center [471, 529] width 197 height 22
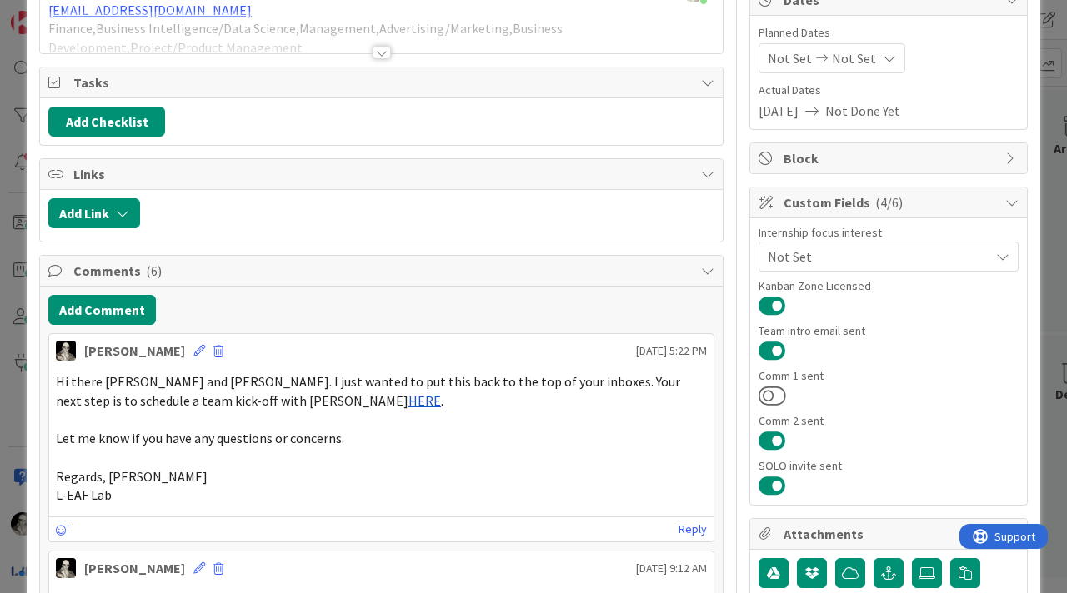
scroll to position [182, 0]
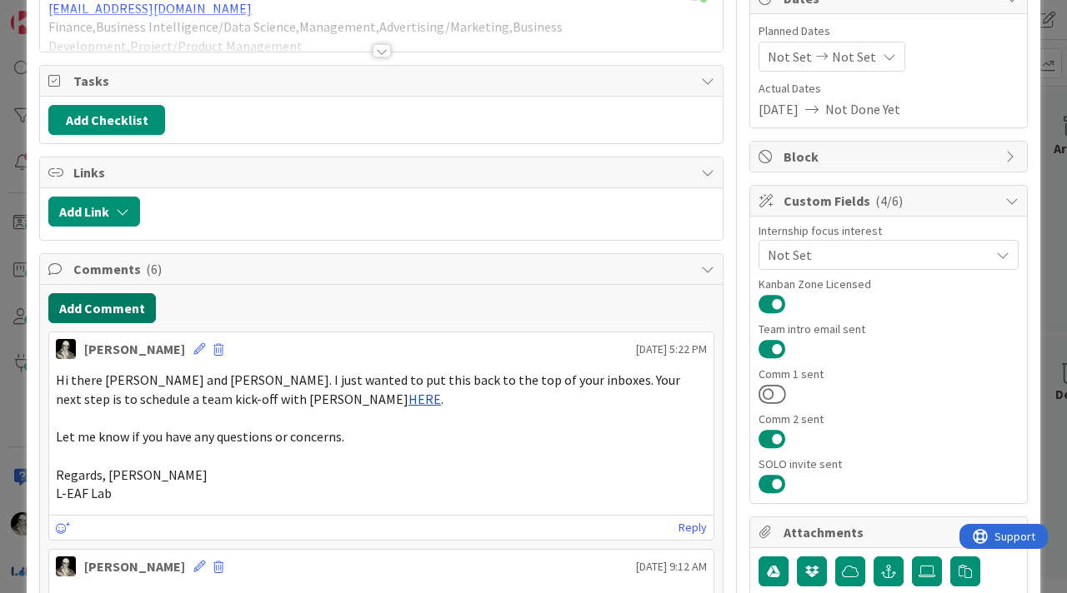
click at [121, 307] on button "Add Comment" at bounding box center [101, 308] width 107 height 30
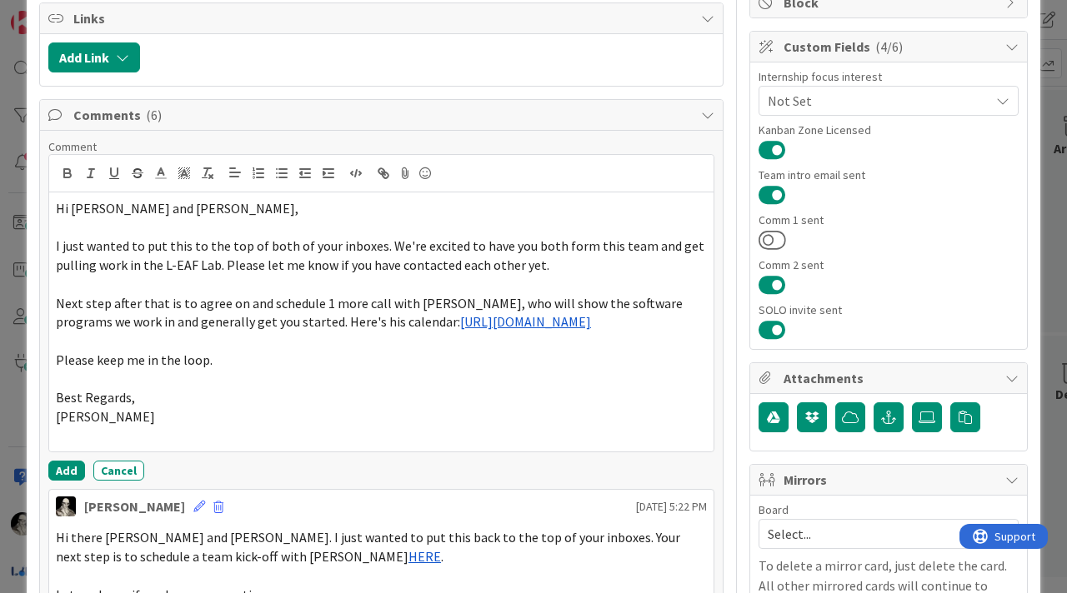
scroll to position [337, 0]
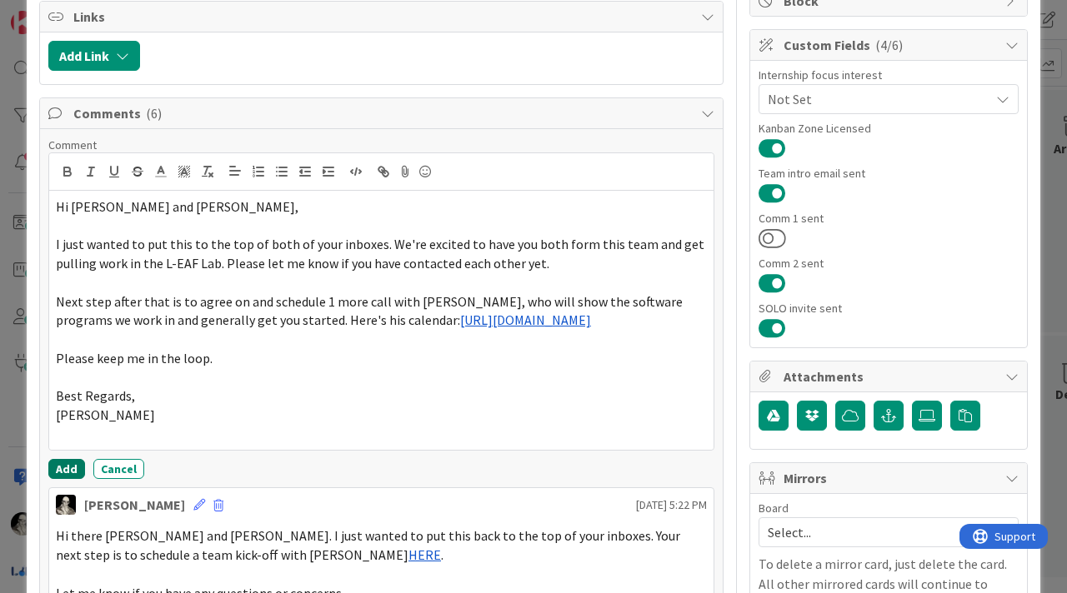
click at [66, 464] on button "Add" at bounding box center [66, 469] width 37 height 20
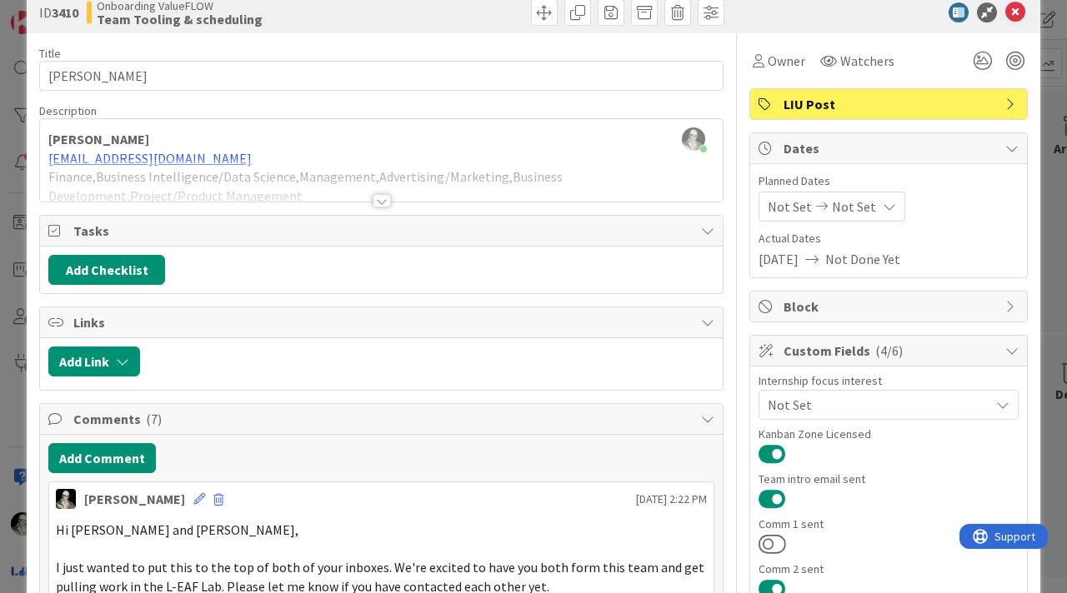
scroll to position [0, 0]
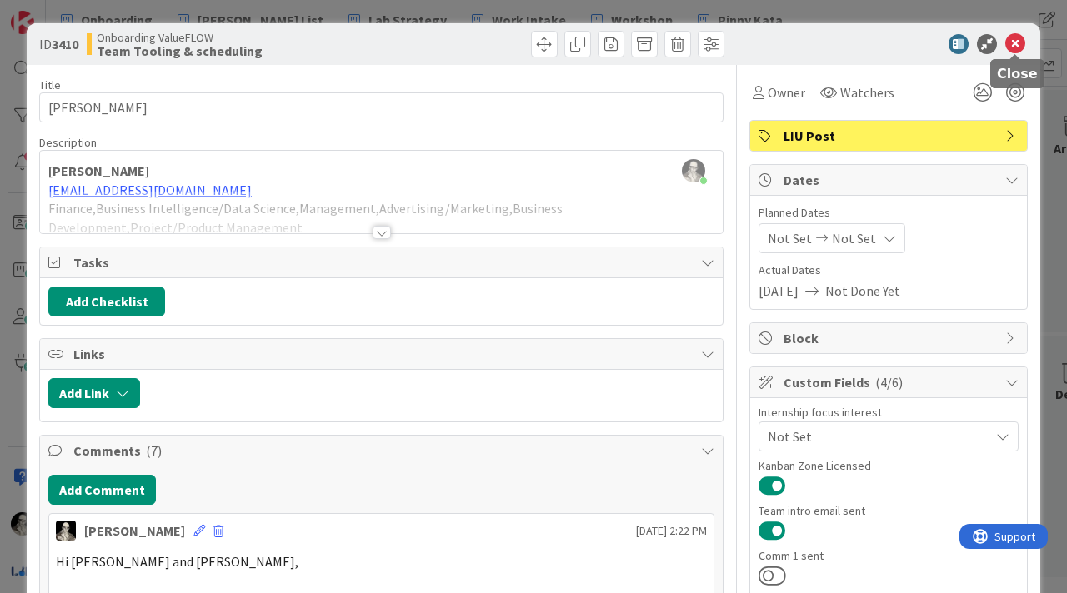
click at [1013, 42] on icon at bounding box center [1015, 44] width 20 height 20
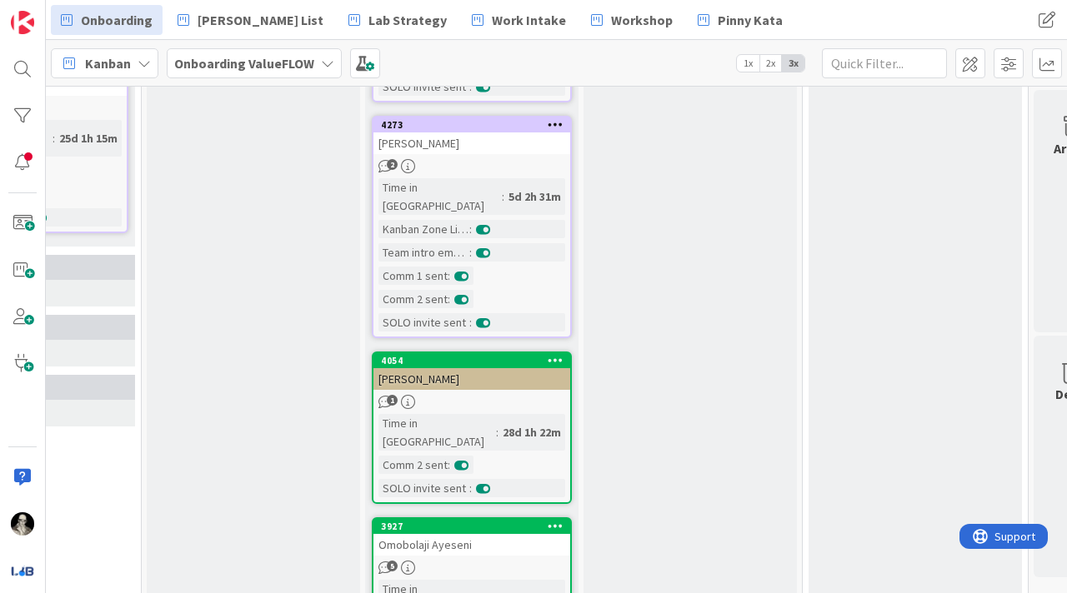
scroll to position [1019, 792]
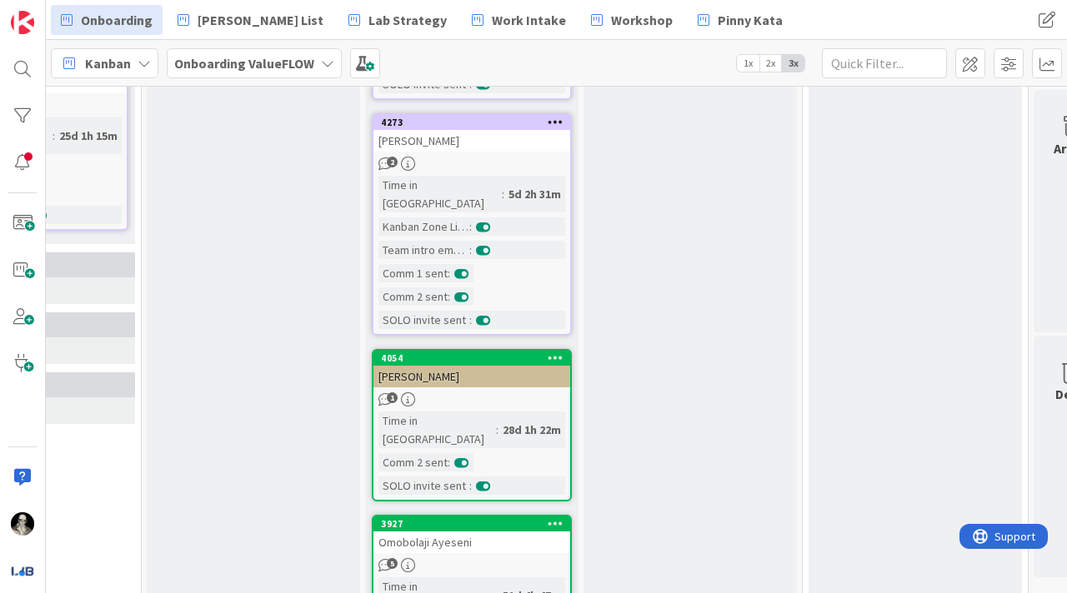
click at [495, 366] on div "[PERSON_NAME]" at bounding box center [471, 377] width 197 height 22
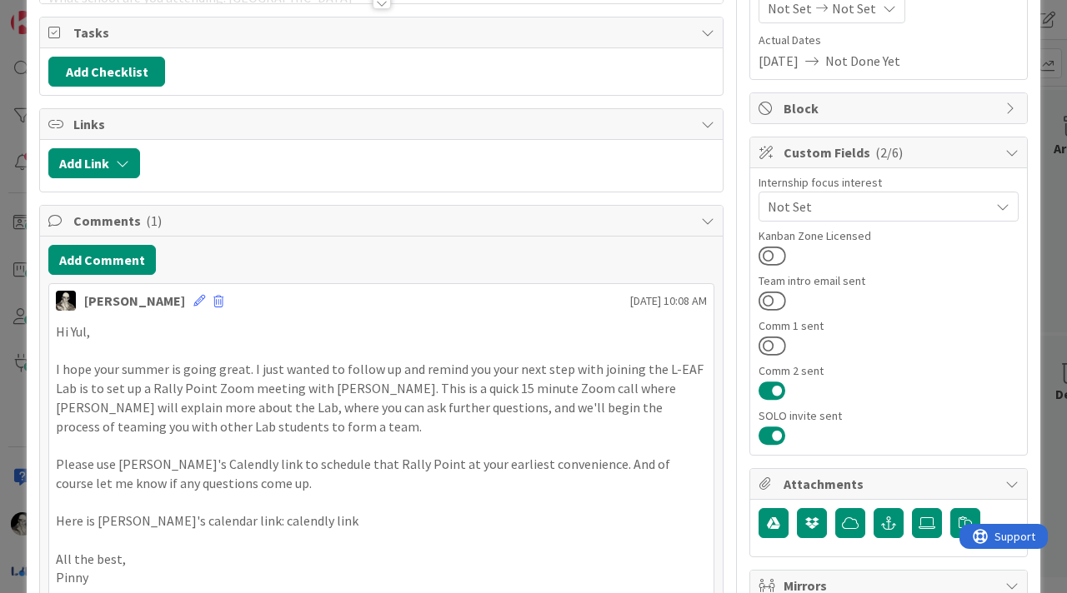
scroll to position [233, 0]
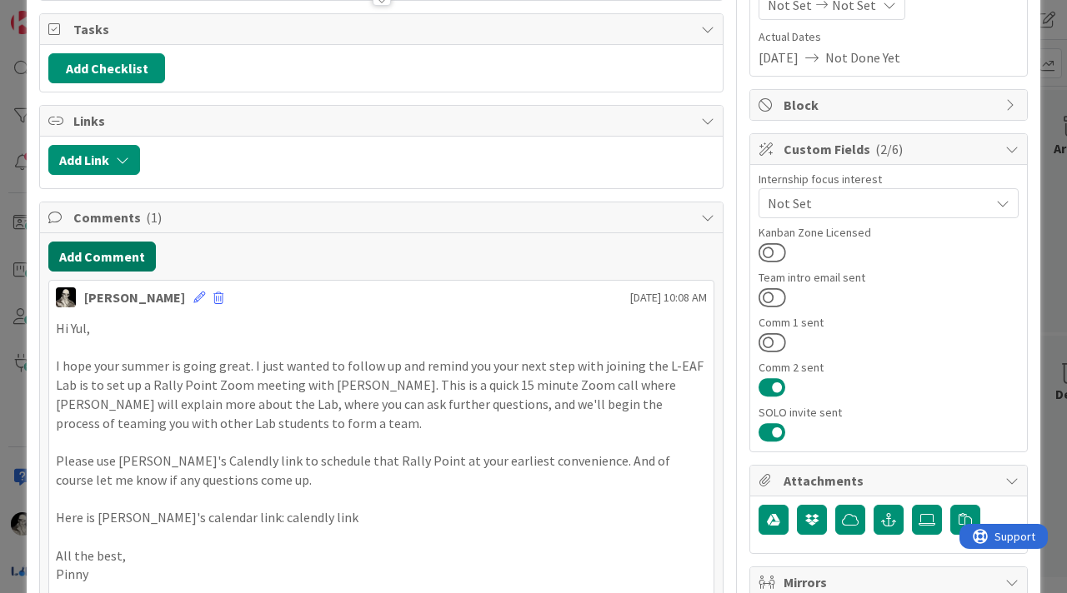
click at [139, 247] on button "Add Comment" at bounding box center [101, 257] width 107 height 30
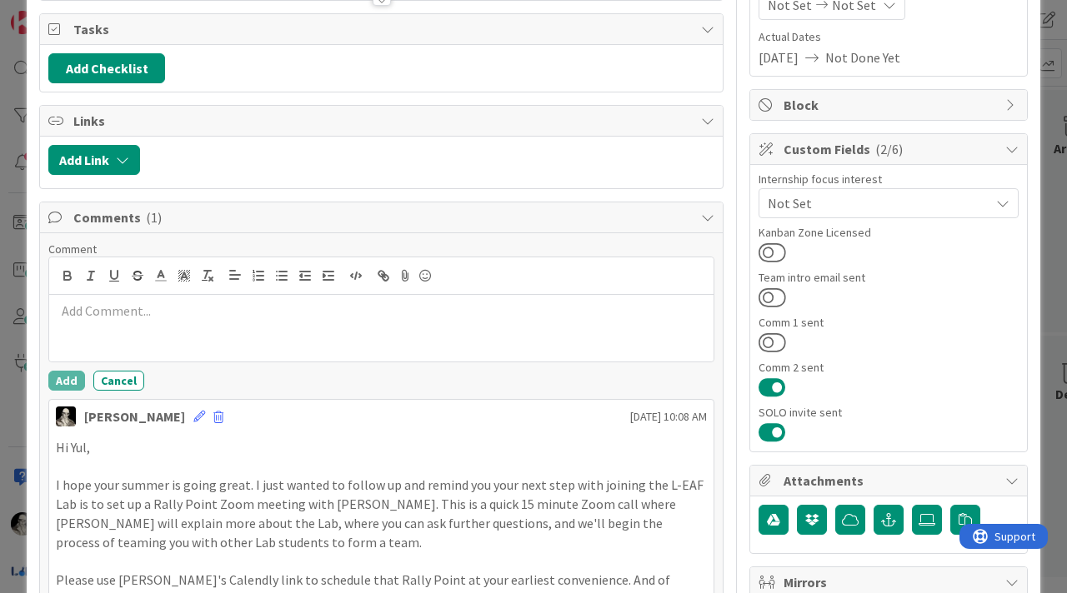
click at [189, 318] on p at bounding box center [381, 311] width 651 height 19
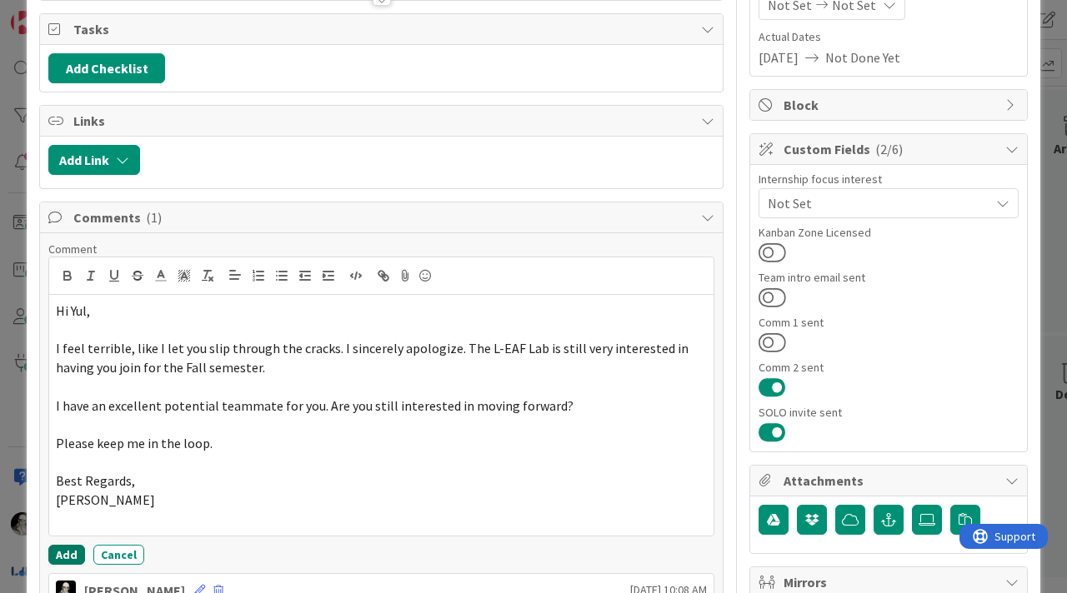
click at [66, 547] on button "Add" at bounding box center [66, 555] width 37 height 20
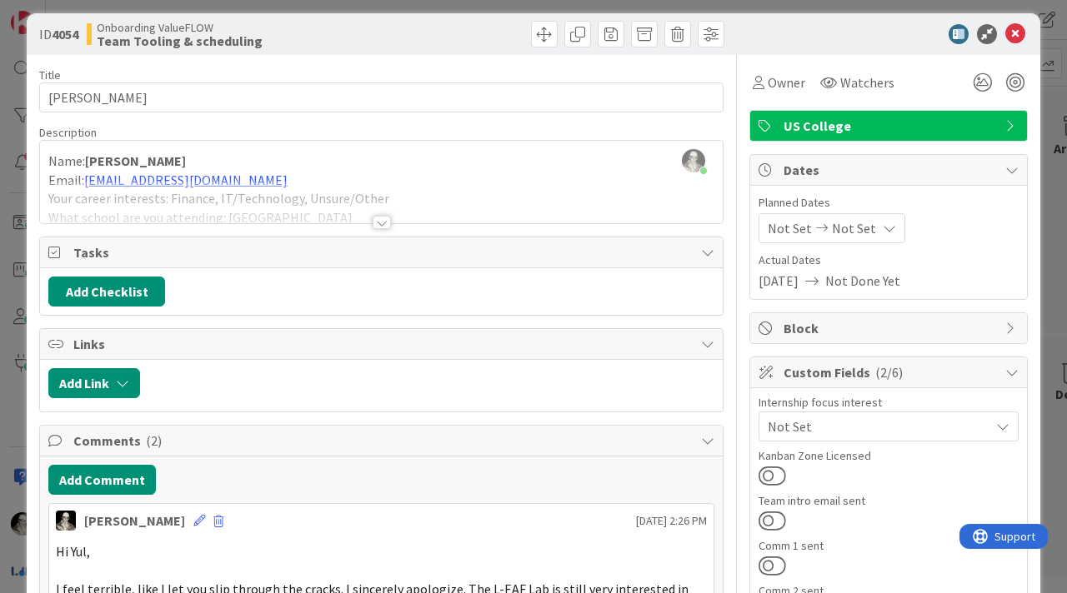
scroll to position [0, 0]
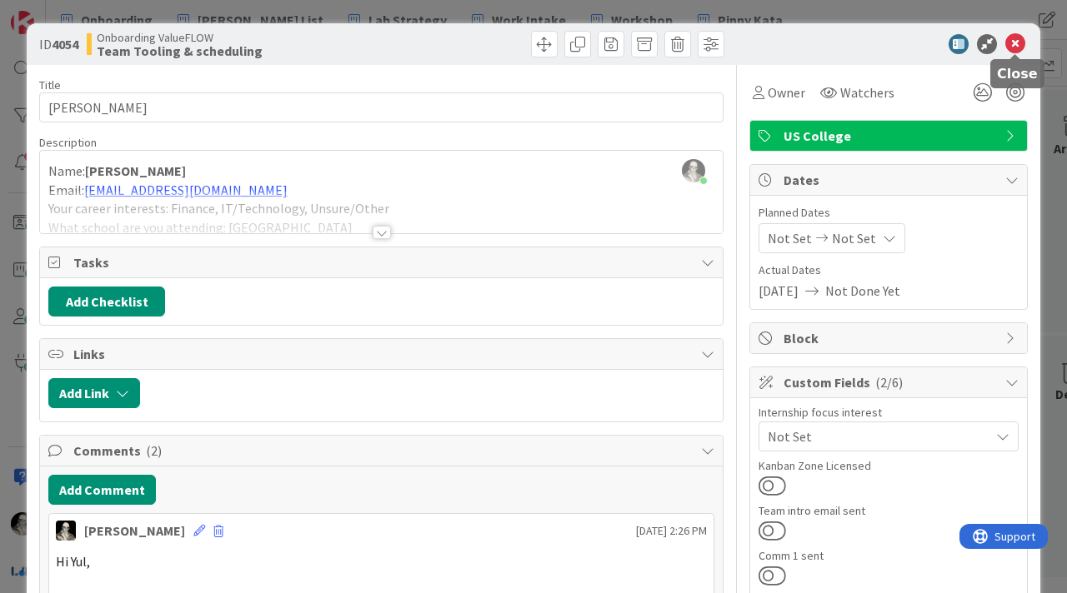
click at [1013, 46] on icon at bounding box center [1015, 44] width 20 height 20
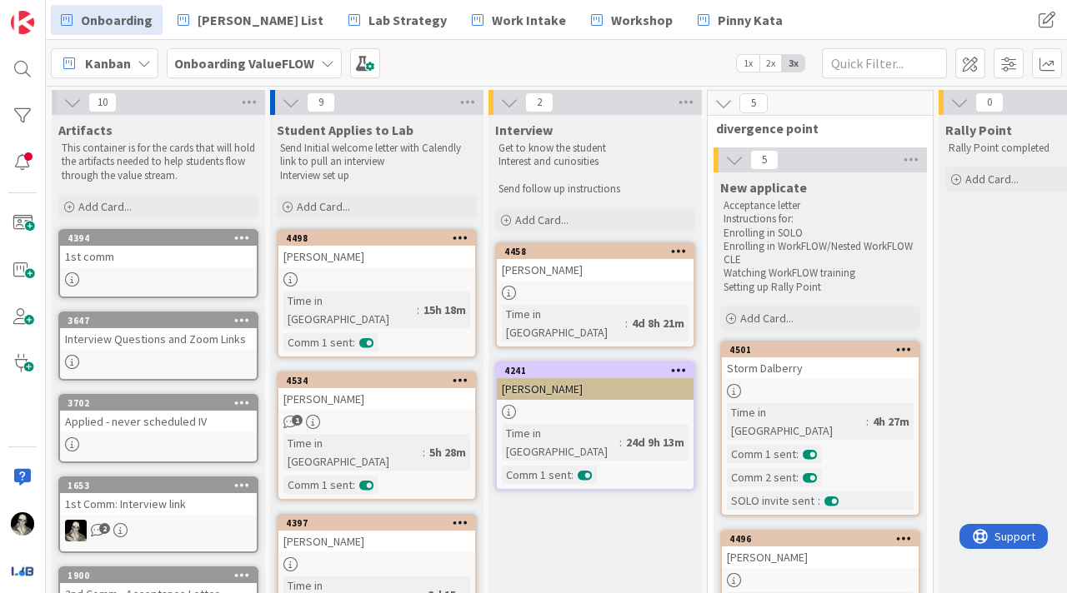
drag, startPoint x: 487, startPoint y: 214, endPoint x: 357, endPoint y: 2, distance: 249.1
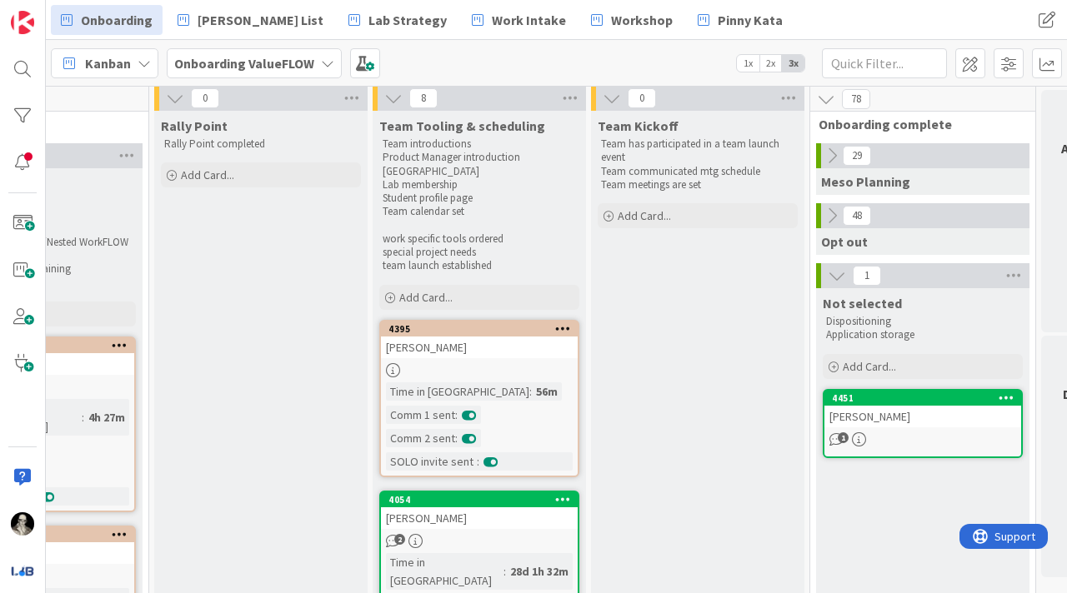
scroll to position [0, 784]
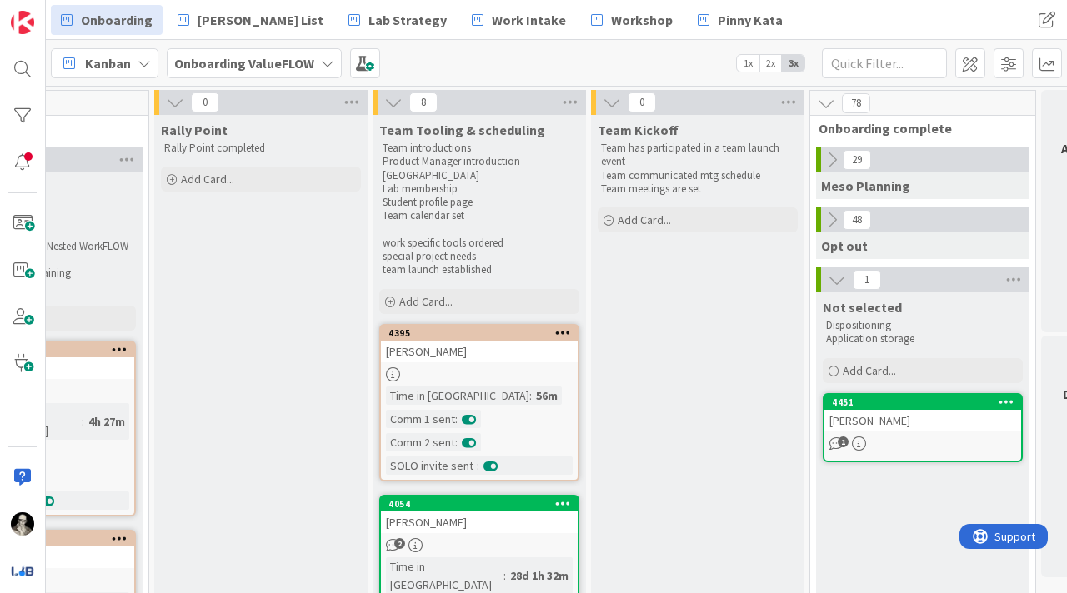
click at [824, 98] on icon at bounding box center [826, 103] width 18 height 18
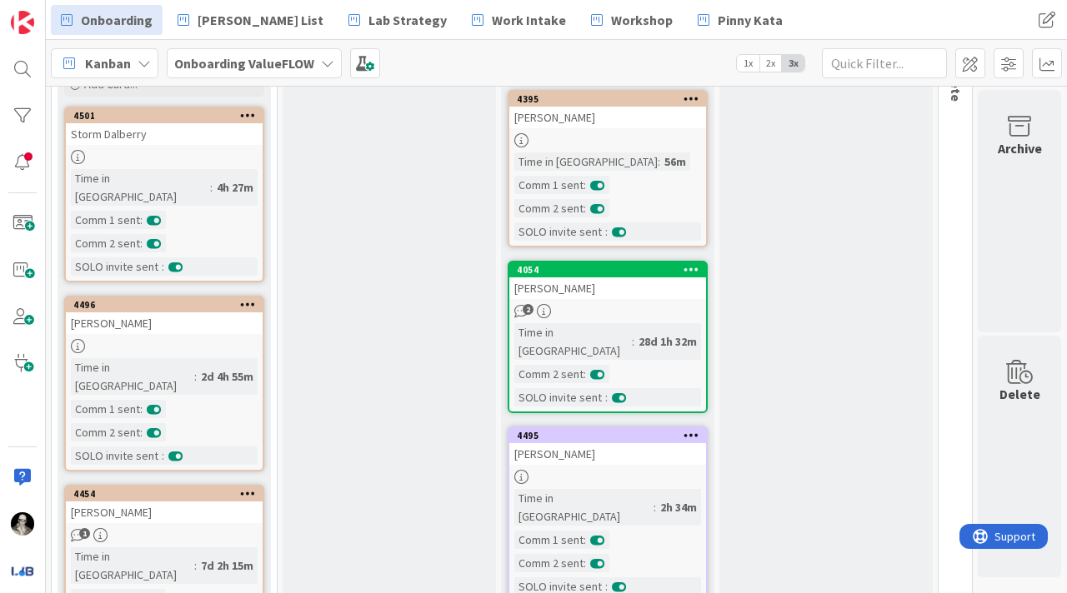
scroll to position [0, 656]
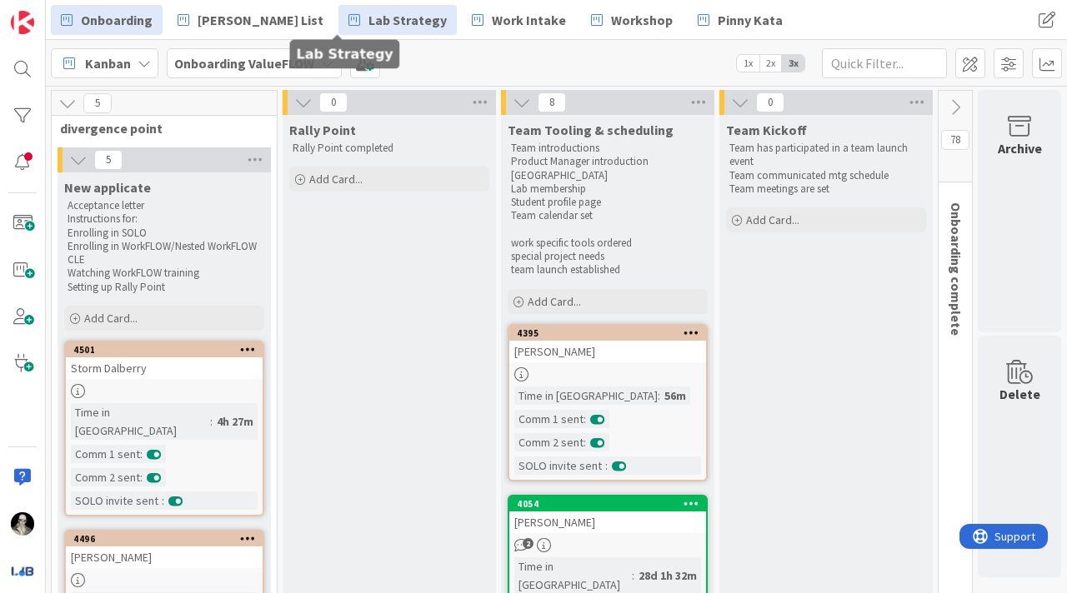
click at [368, 22] on span "Lab Strategy" at bounding box center [407, 20] width 78 height 20
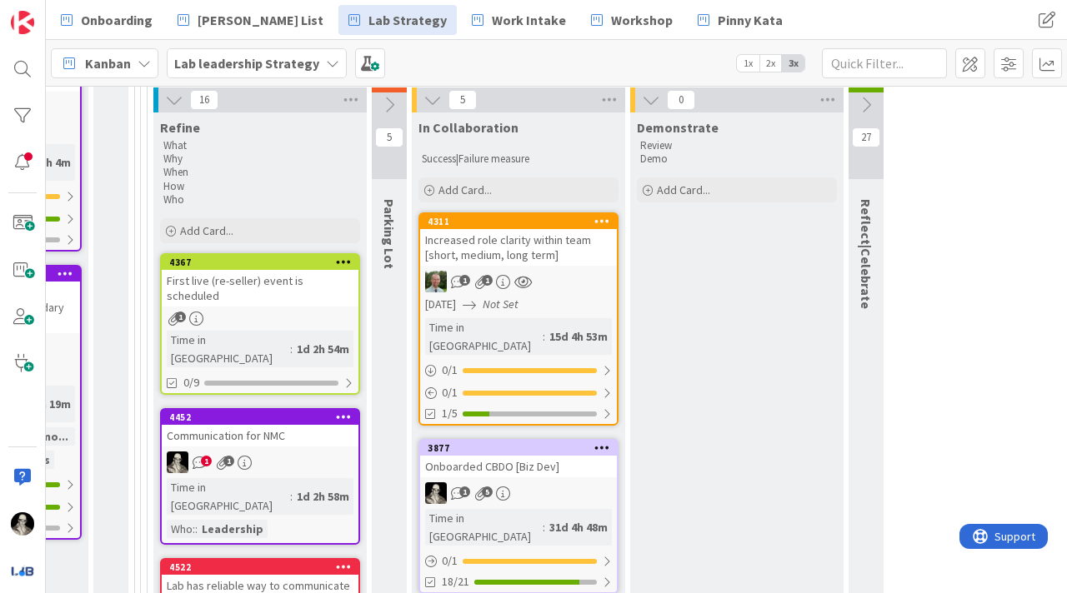
scroll to position [674, 2288]
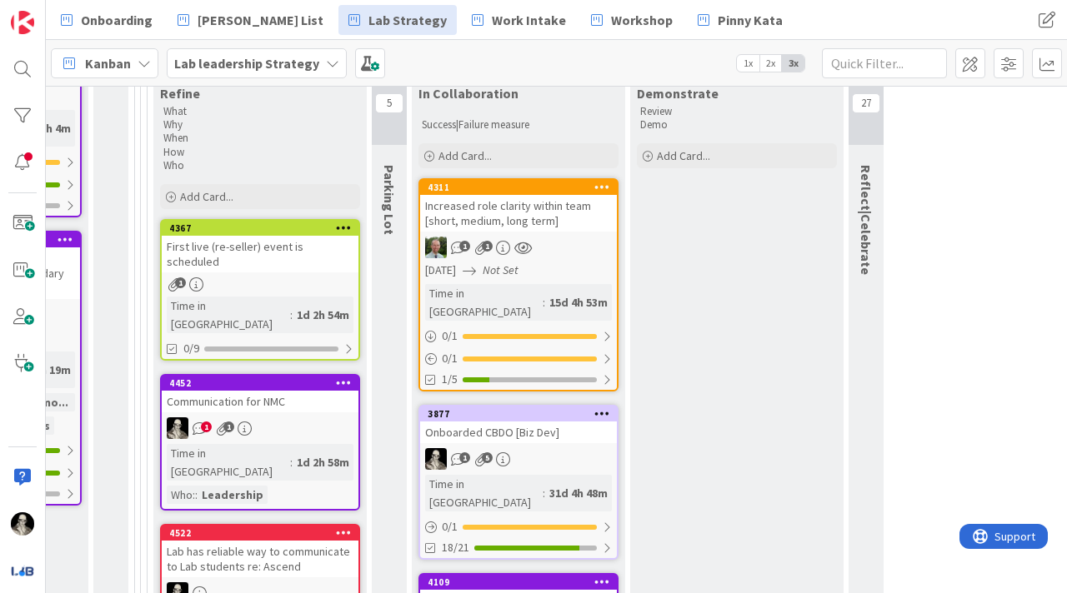
click at [305, 237] on div "First live (re-seller) event is scheduled" at bounding box center [260, 254] width 197 height 37
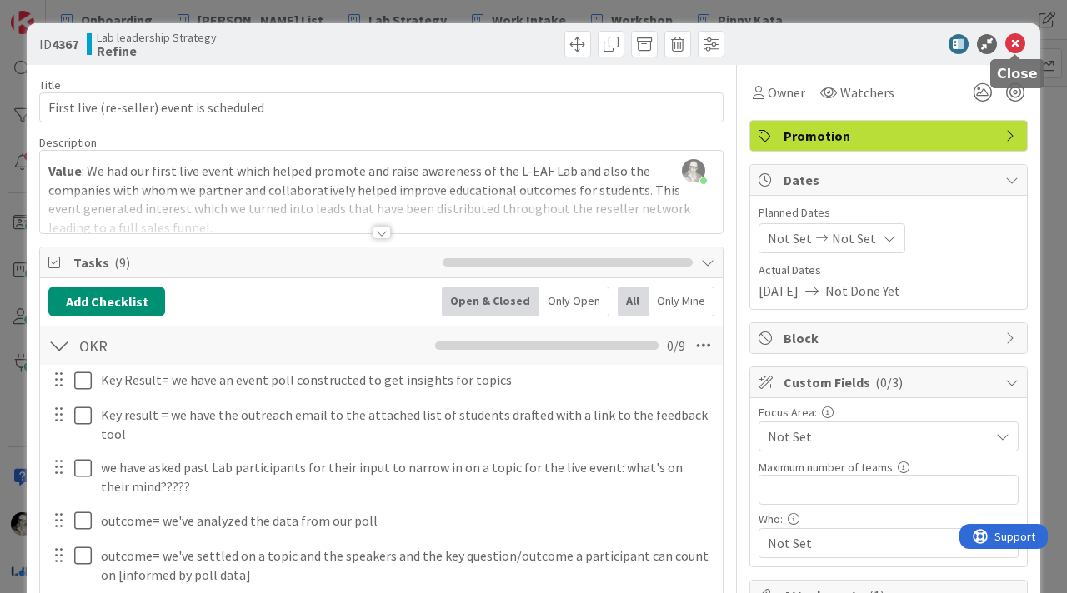
click at [1012, 45] on icon at bounding box center [1015, 44] width 20 height 20
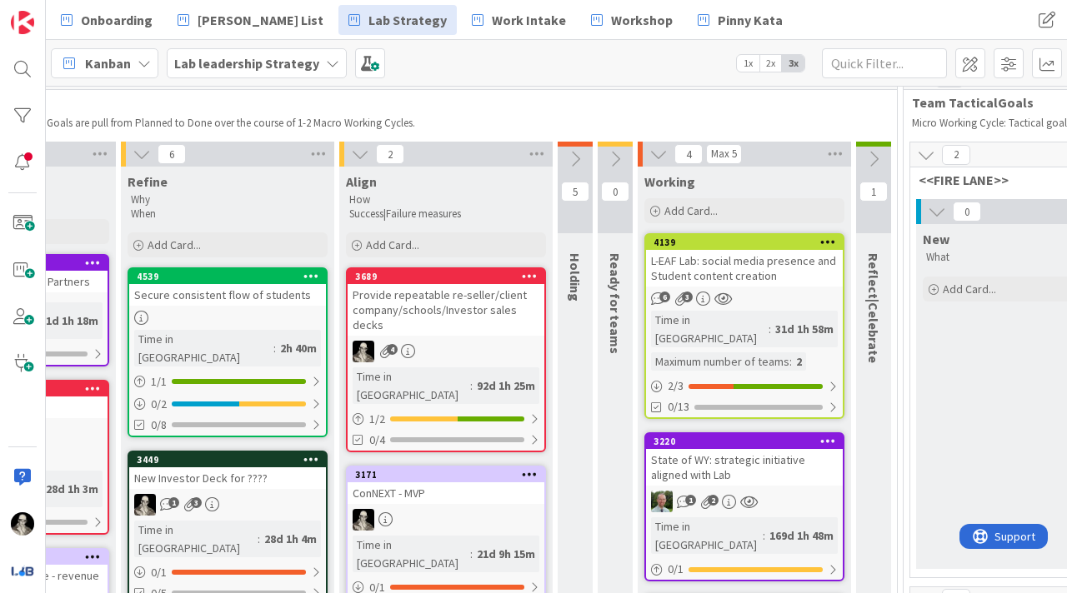
scroll to position [124, 1526]
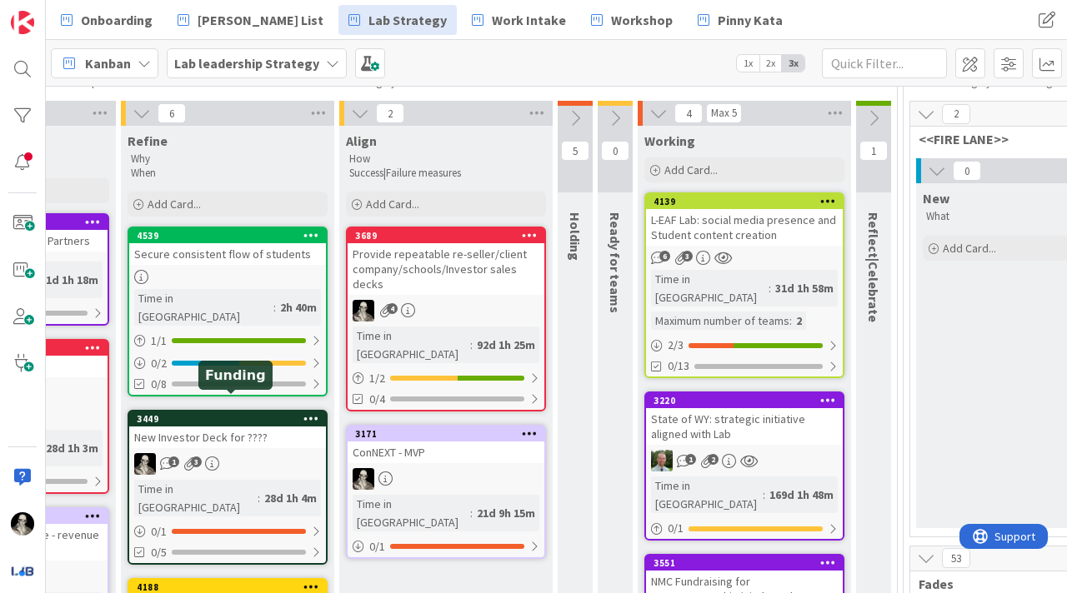
click at [271, 427] on div "New Investor Deck for ????" at bounding box center [227, 438] width 197 height 22
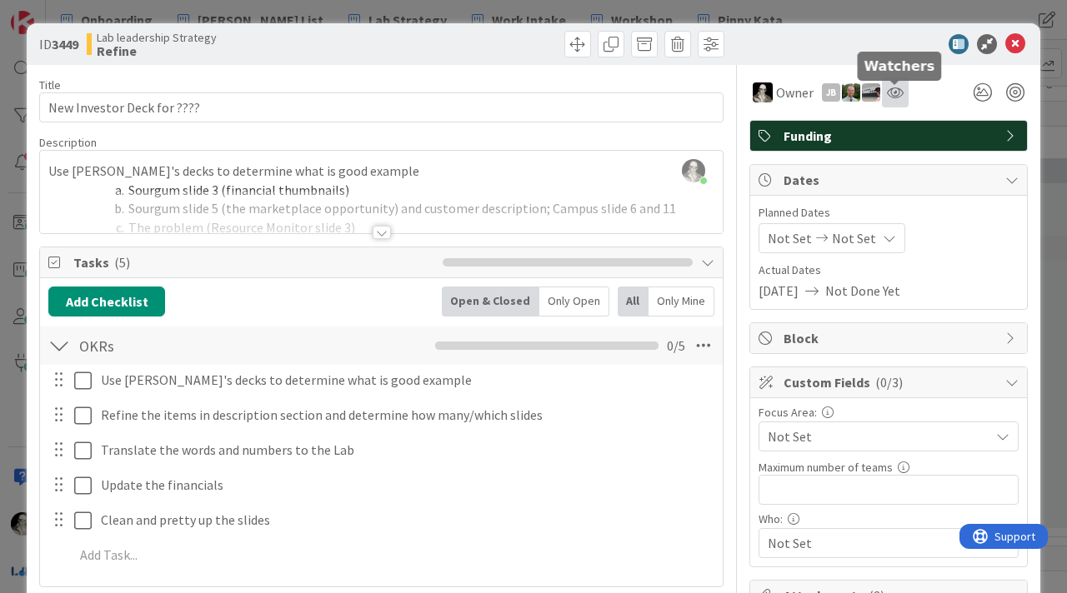
click at [896, 90] on icon at bounding box center [895, 92] width 17 height 13
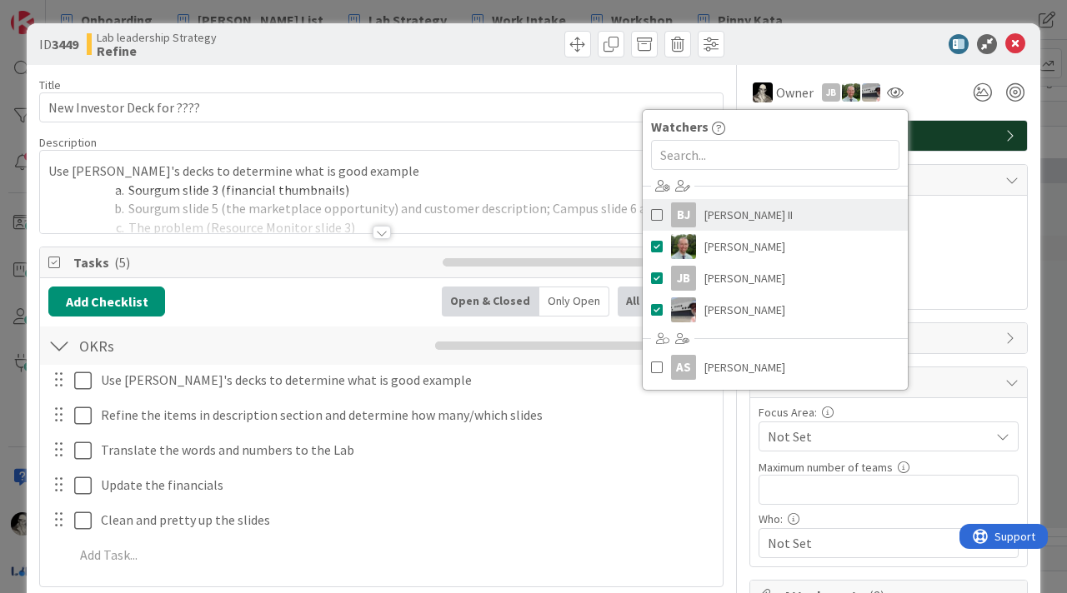
click at [747, 214] on span "[PERSON_NAME] II" at bounding box center [748, 214] width 88 height 25
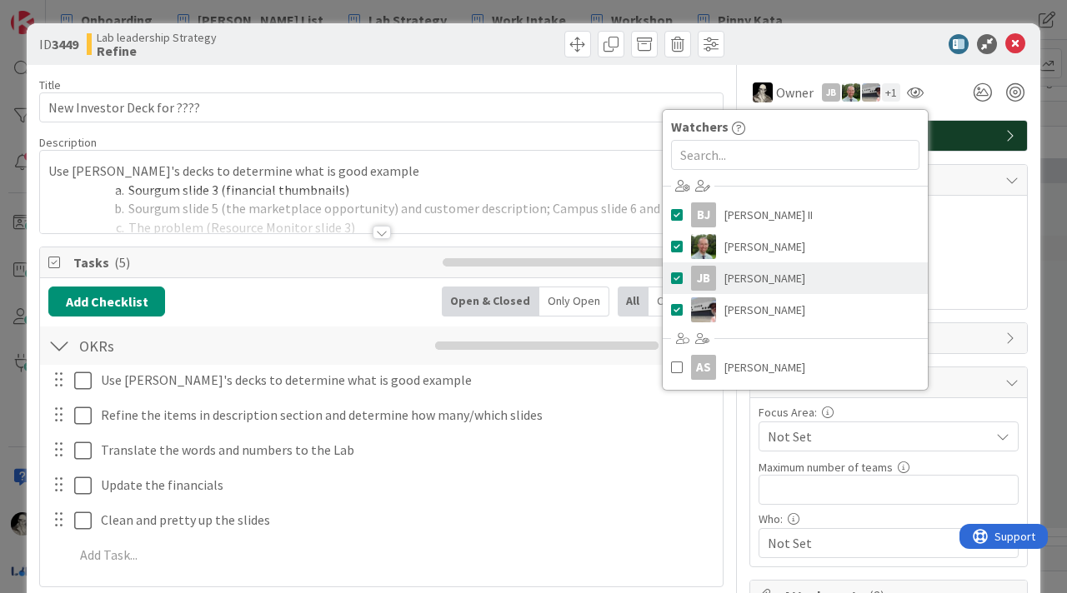
click at [677, 275] on span at bounding box center [677, 278] width 12 height 25
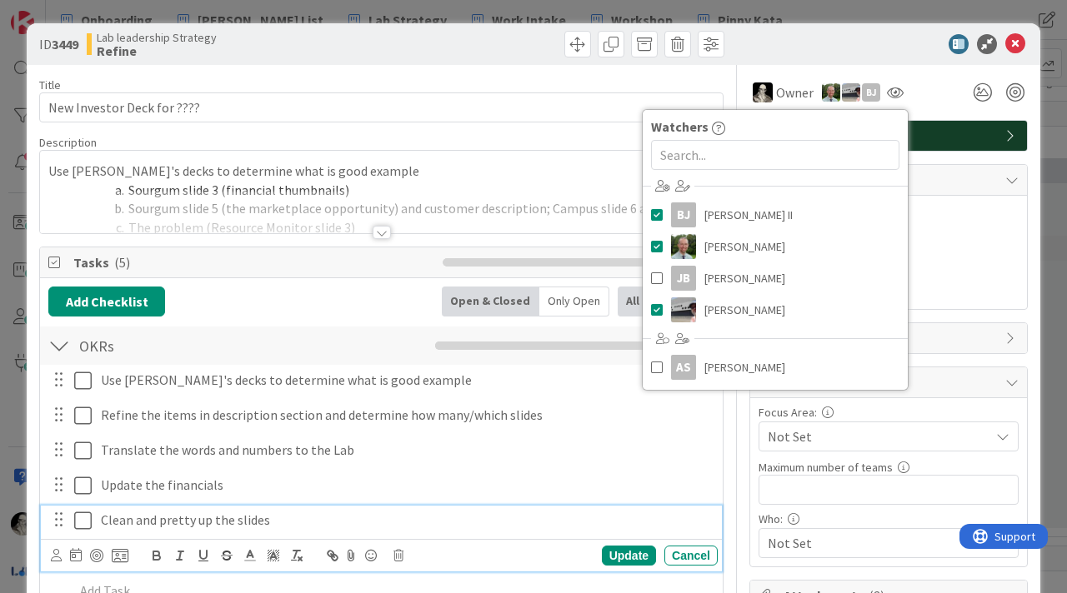
click at [652, 517] on p "Clean and pretty up the slides" at bounding box center [406, 520] width 610 height 19
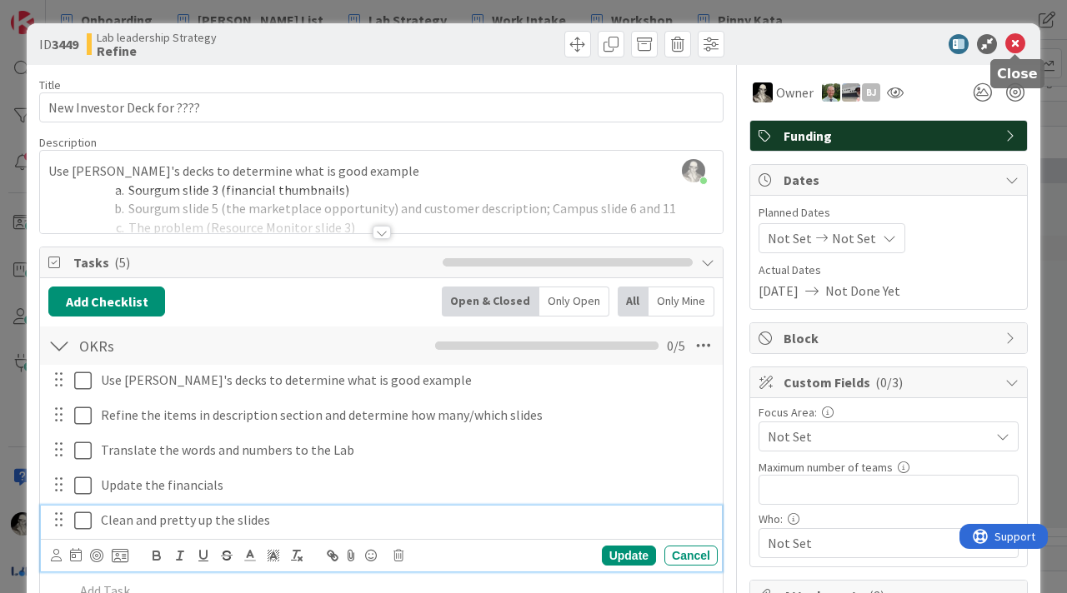
click at [1017, 42] on icon at bounding box center [1015, 44] width 20 height 20
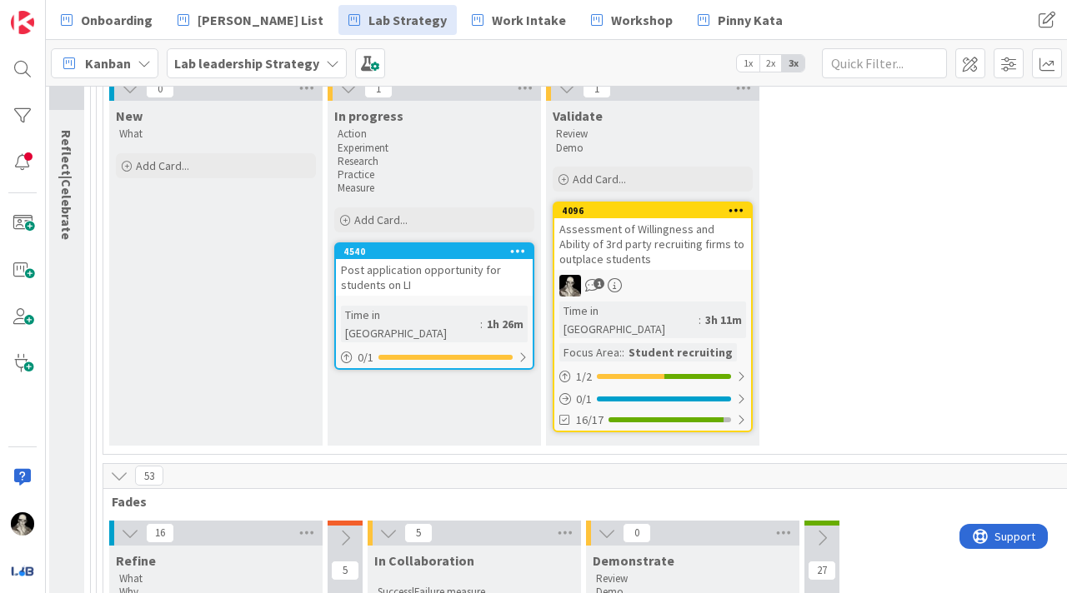
scroll to position [206, 2332]
click at [682, 272] on link "4096 Assessment of Willingness and Ability of 3rd party recruiting firms to out…" at bounding box center [652, 317] width 200 height 231
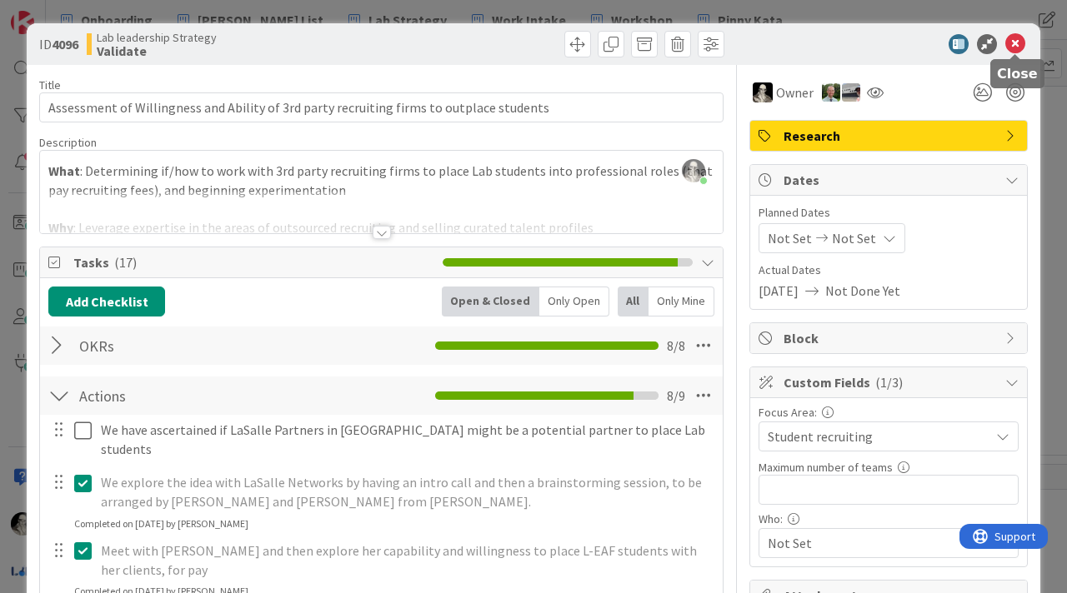
click at [1017, 36] on icon at bounding box center [1015, 44] width 20 height 20
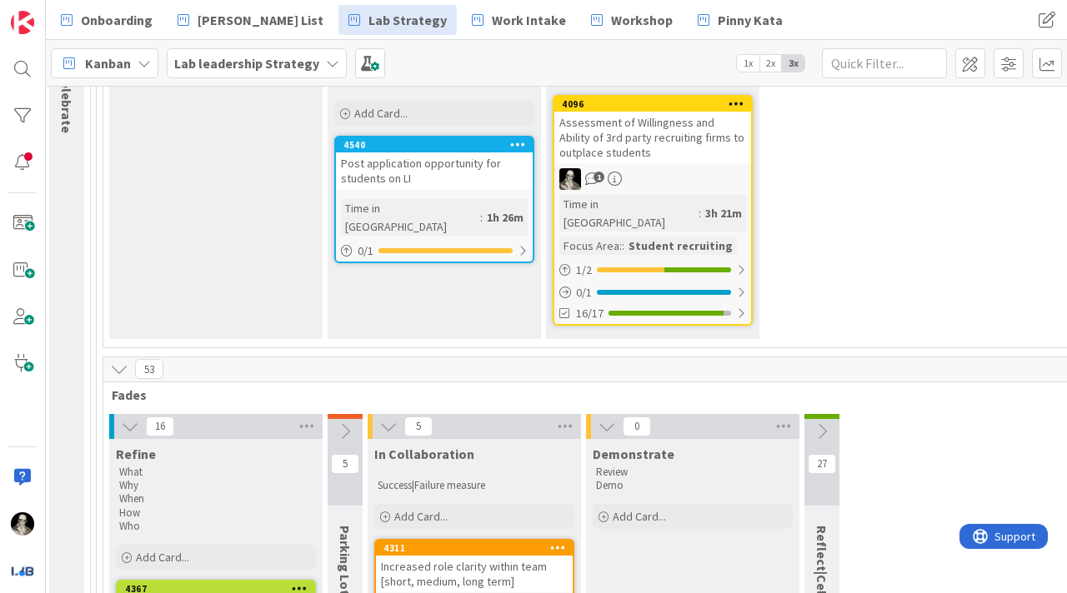
scroll to position [0, 2332]
